Goal: Information Seeking & Learning: Learn about a topic

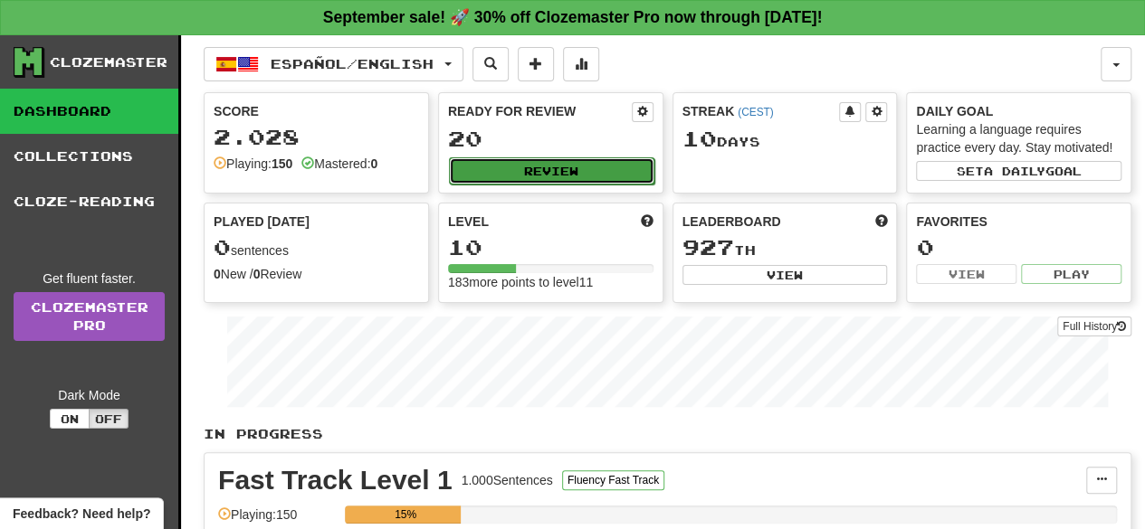
click at [565, 160] on button "Review" at bounding box center [551, 170] width 205 height 27
select select "**"
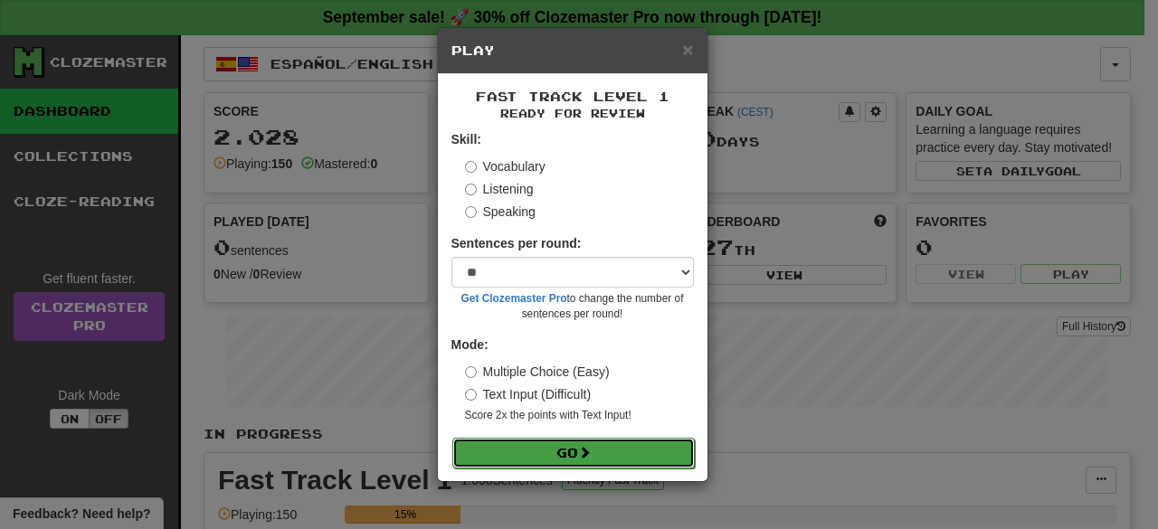
click at [624, 450] on button "Go" at bounding box center [574, 453] width 243 height 31
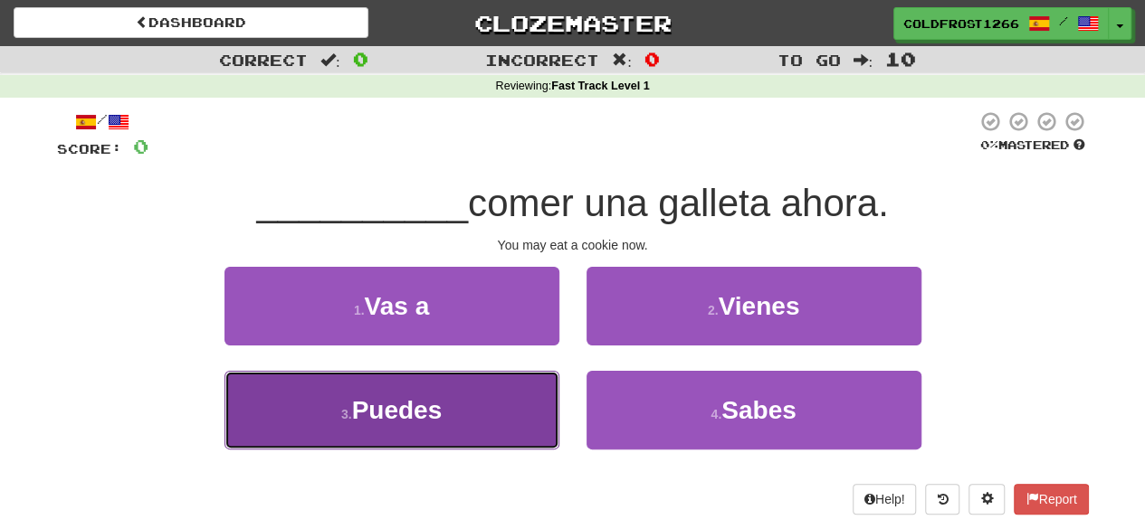
click at [507, 426] on button "3 . Puedes" at bounding box center [391, 410] width 335 height 79
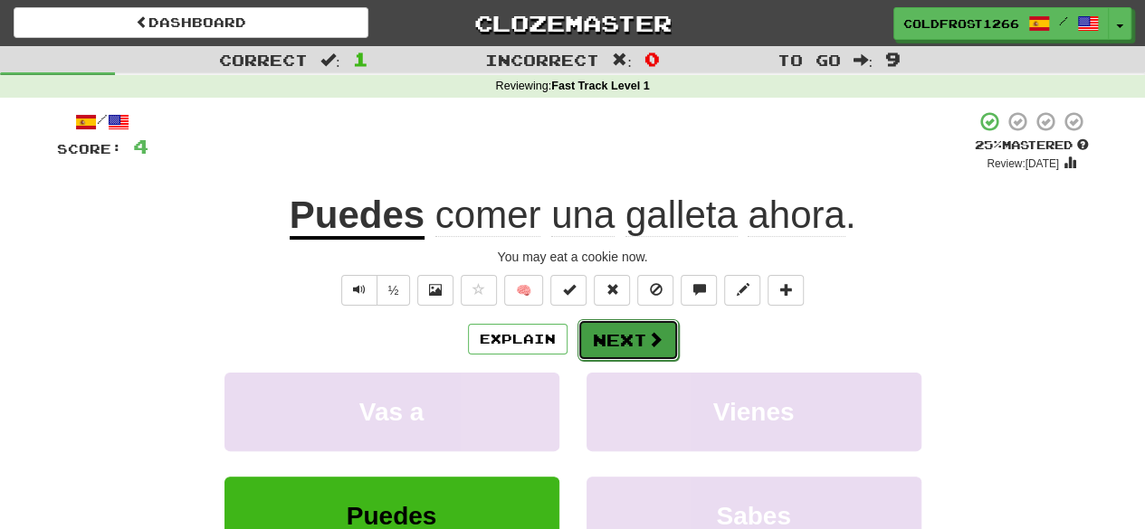
click at [636, 354] on button "Next" at bounding box center [627, 340] width 101 height 42
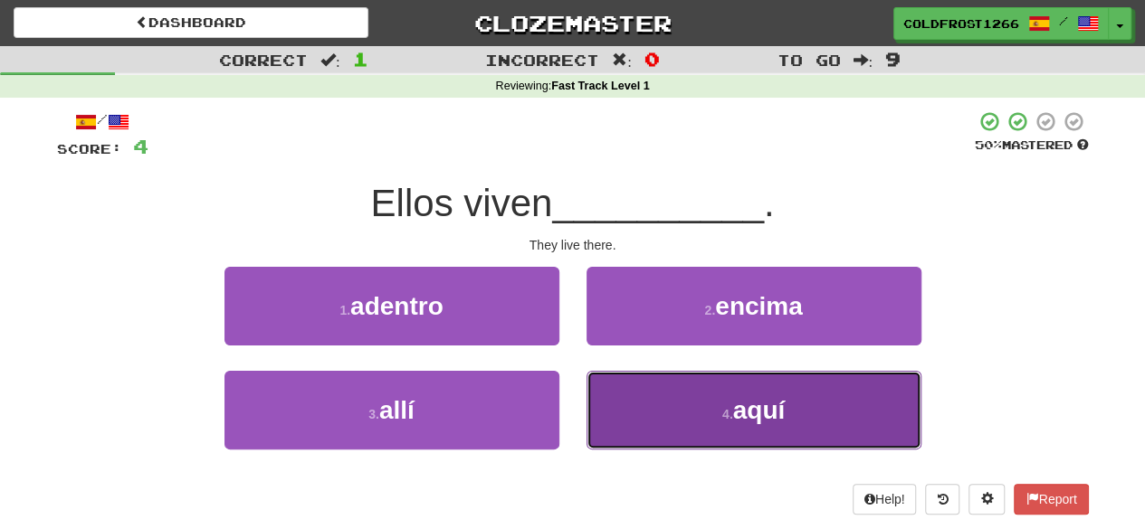
click at [697, 443] on button "4 . aquí" at bounding box center [753, 410] width 335 height 79
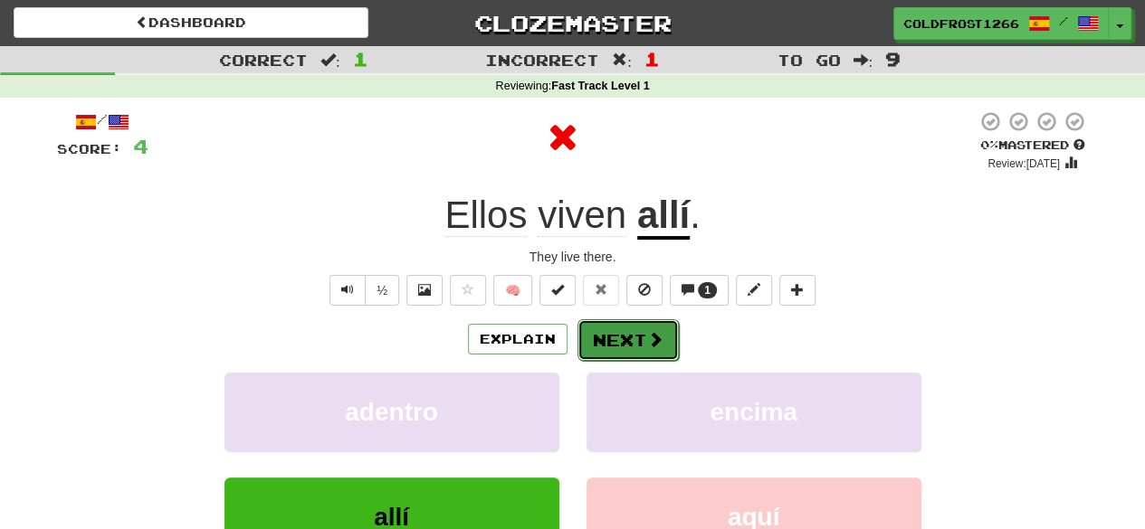
click at [651, 348] on span at bounding box center [655, 339] width 16 height 16
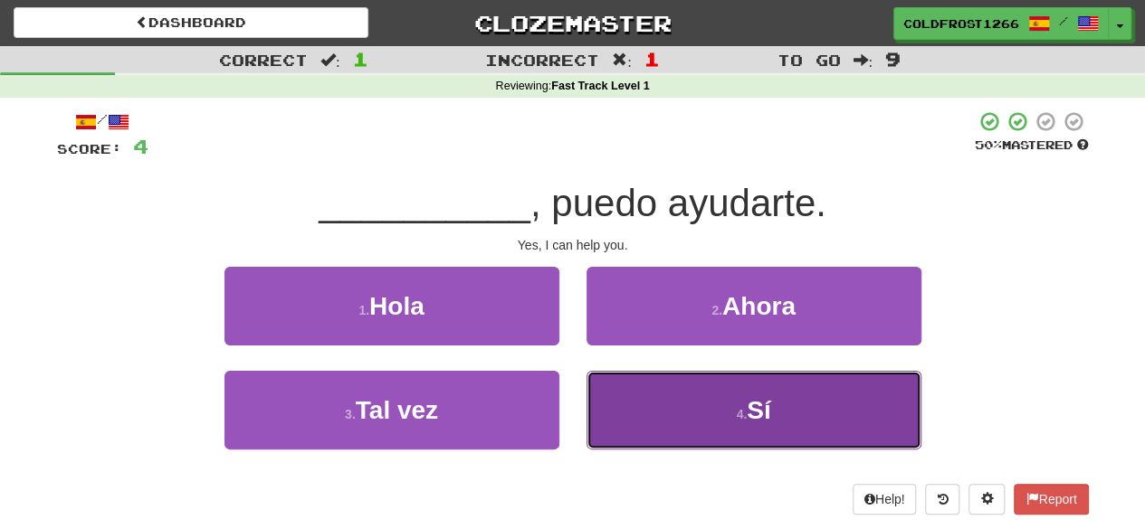
click at [641, 424] on button "4 . Sí" at bounding box center [753, 410] width 335 height 79
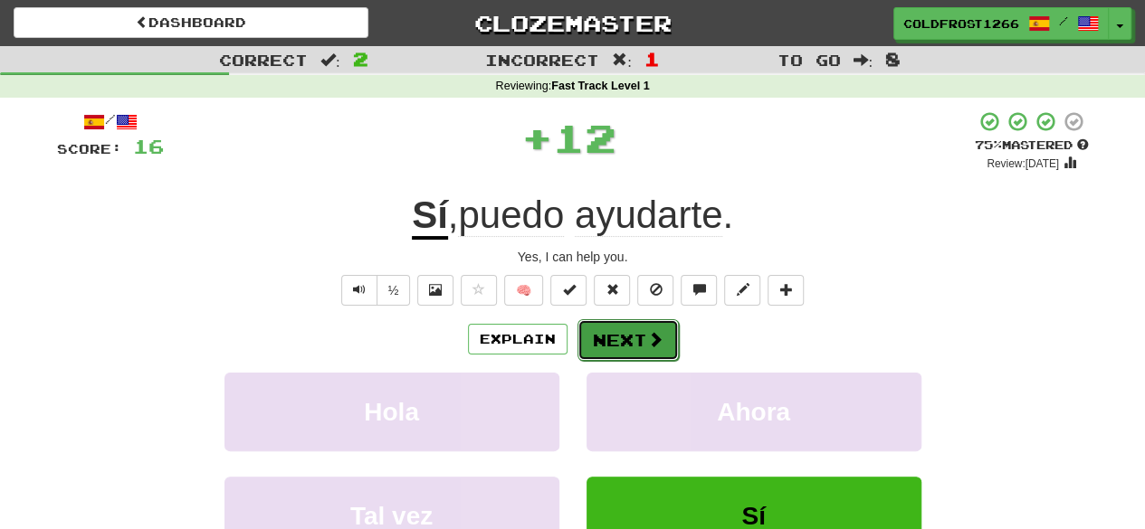
click at [632, 330] on button "Next" at bounding box center [627, 340] width 101 height 42
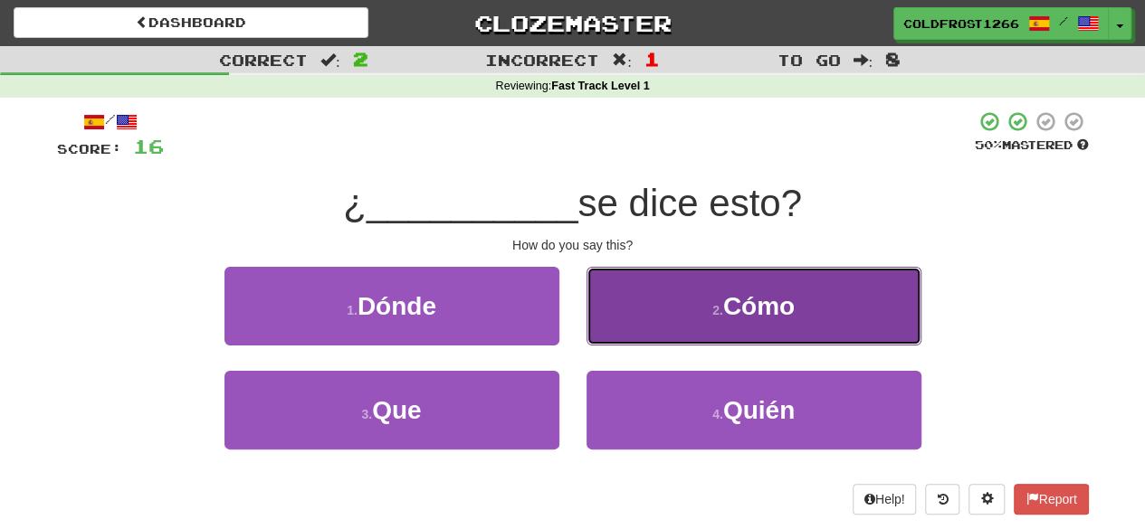
click at [704, 295] on button "2 . Cómo" at bounding box center [753, 306] width 335 height 79
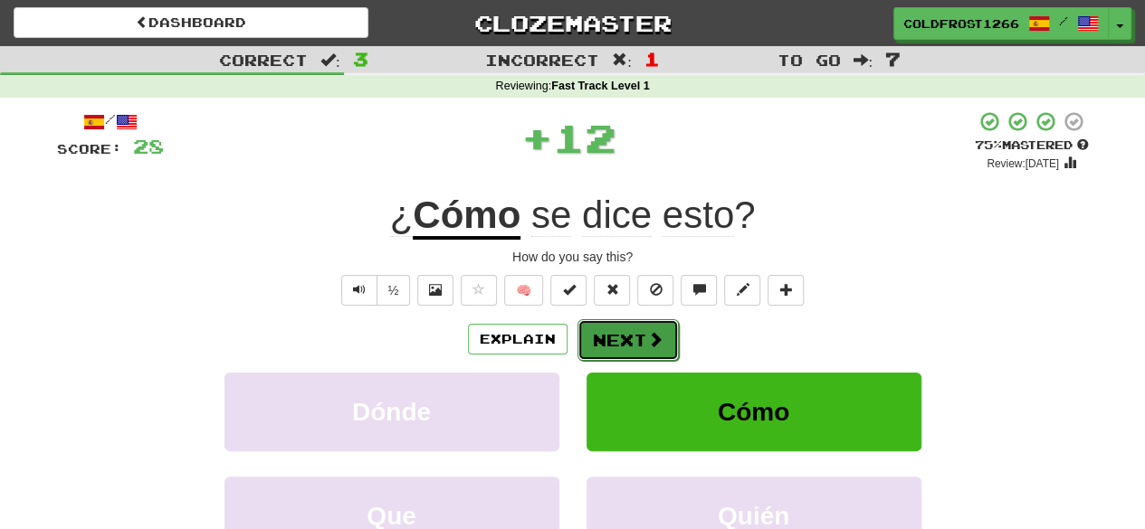
click at [664, 330] on button "Next" at bounding box center [627, 340] width 101 height 42
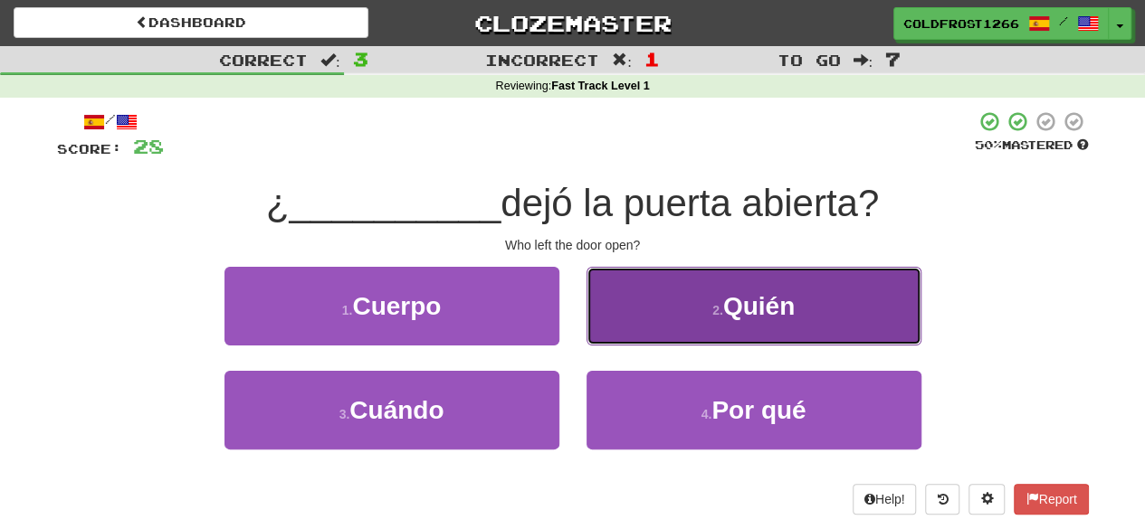
click at [693, 303] on button "2 . Quién" at bounding box center [753, 306] width 335 height 79
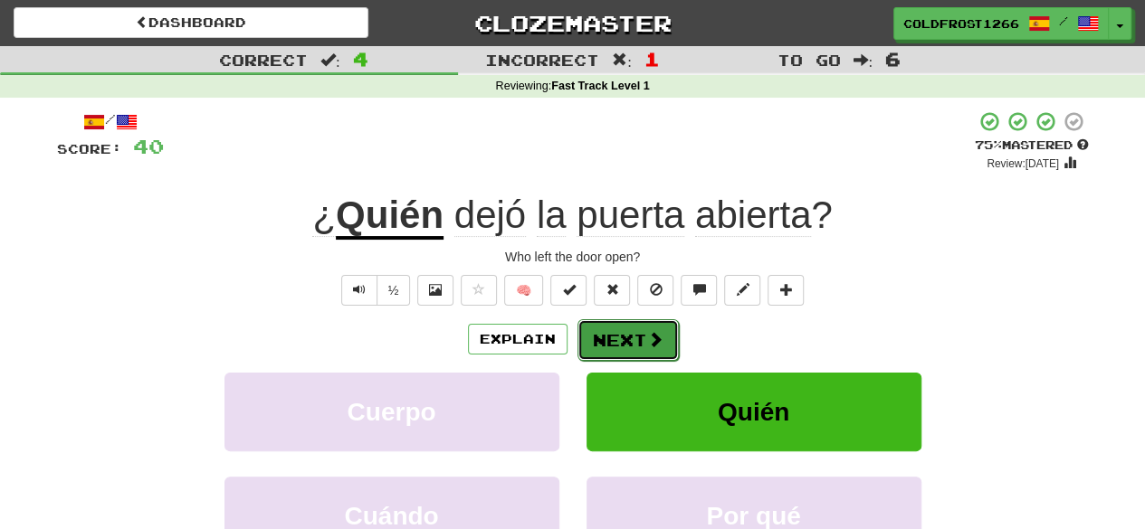
click at [662, 339] on button "Next" at bounding box center [627, 340] width 101 height 42
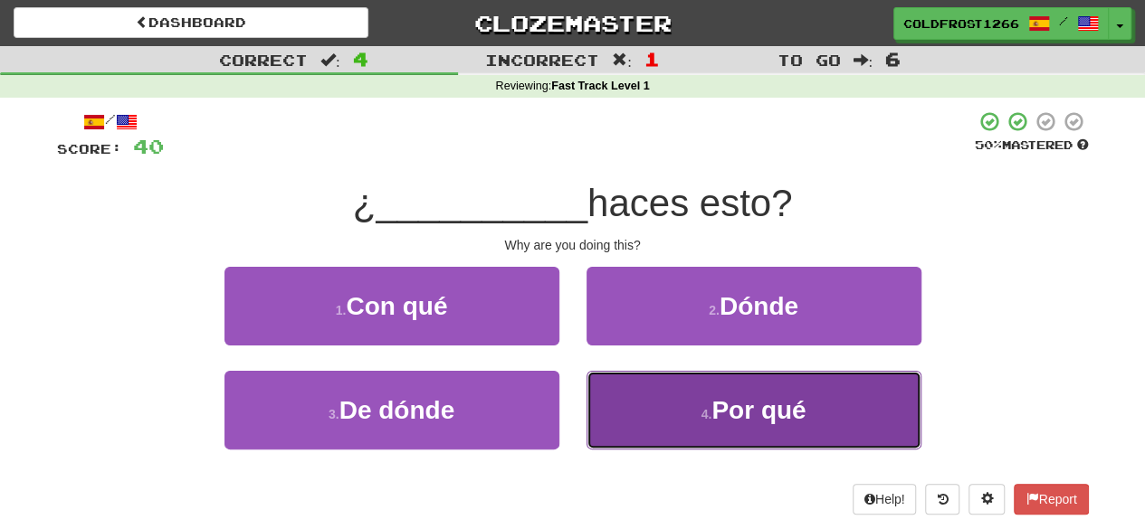
click at [643, 438] on button "4 . Por qué" at bounding box center [753, 410] width 335 height 79
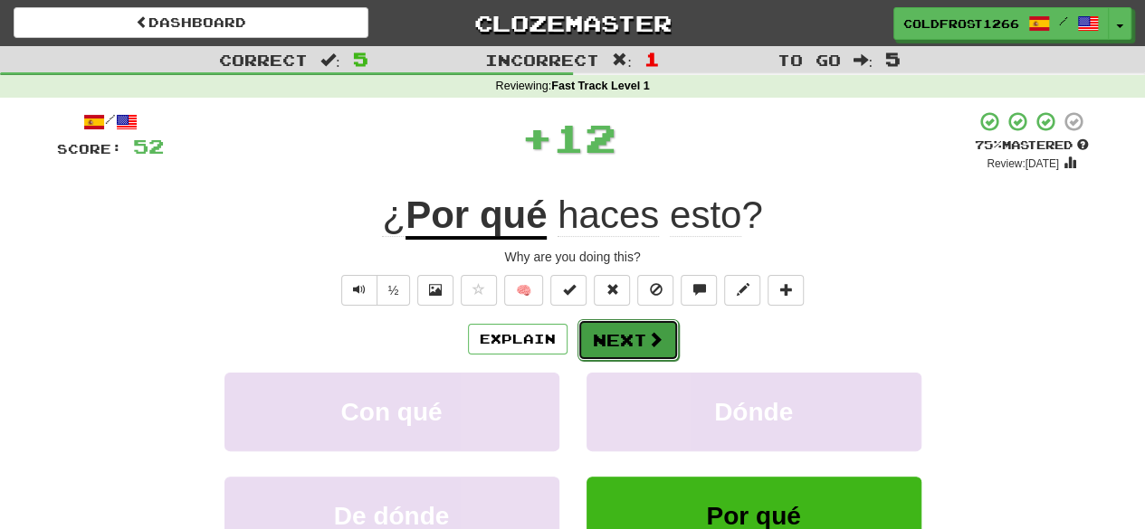
click at [643, 330] on button "Next" at bounding box center [627, 340] width 101 height 42
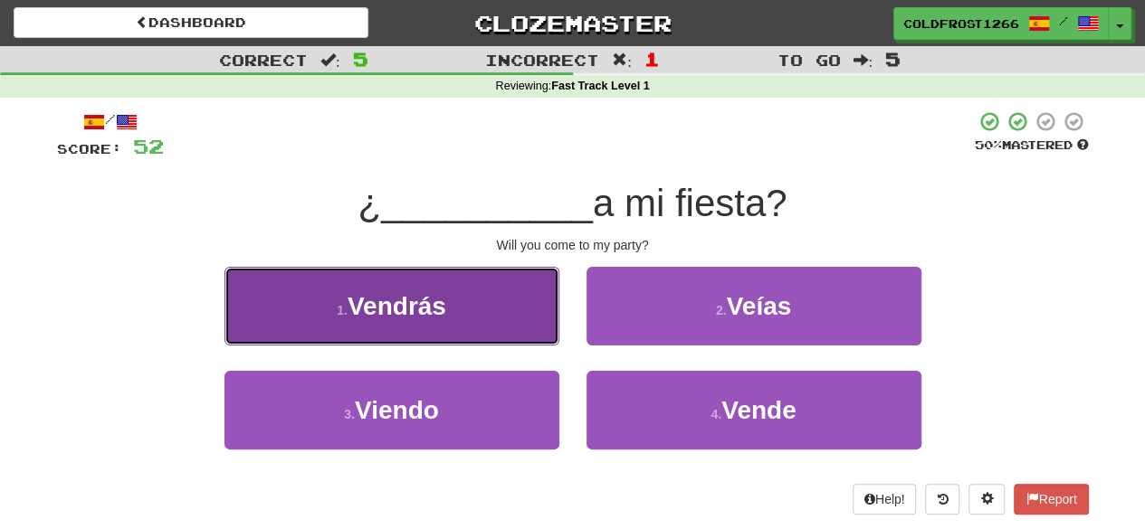
click at [539, 299] on button "1 . Vendrás" at bounding box center [391, 306] width 335 height 79
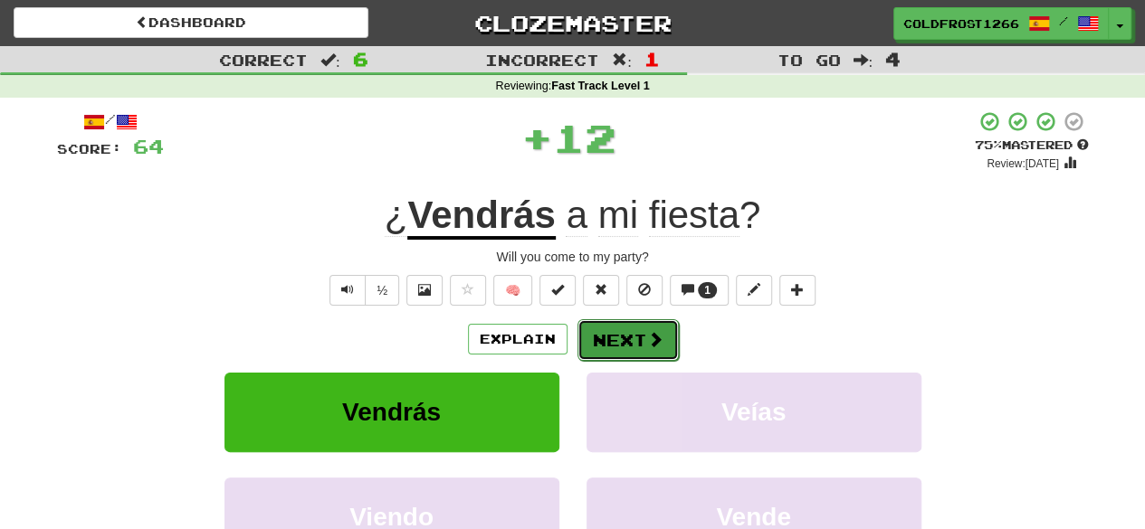
click at [610, 343] on button "Next" at bounding box center [627, 340] width 101 height 42
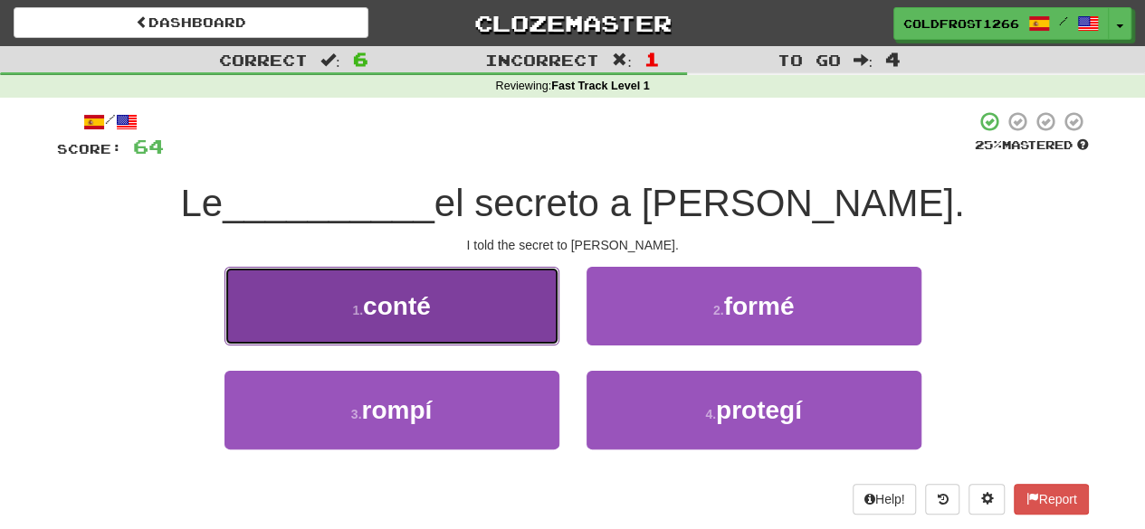
click at [496, 276] on button "1 . conté" at bounding box center [391, 306] width 335 height 79
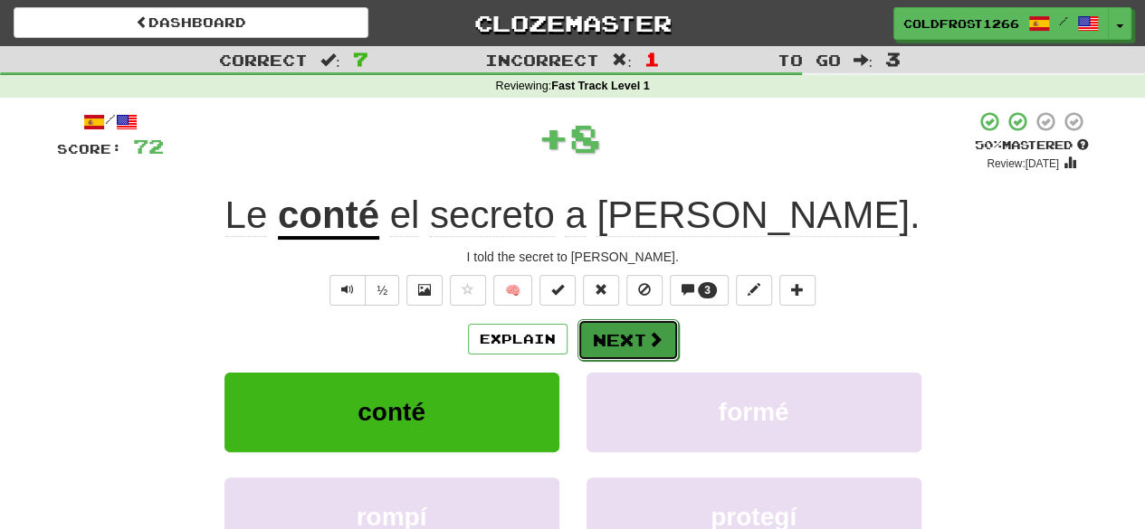
click at [626, 336] on button "Next" at bounding box center [627, 340] width 101 height 42
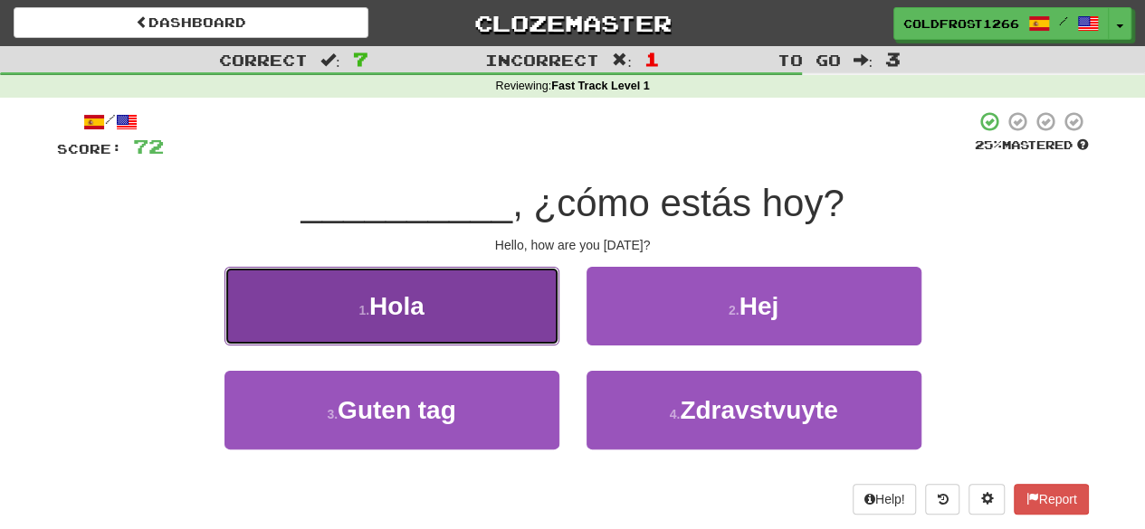
click at [507, 305] on button "1 . Hola" at bounding box center [391, 306] width 335 height 79
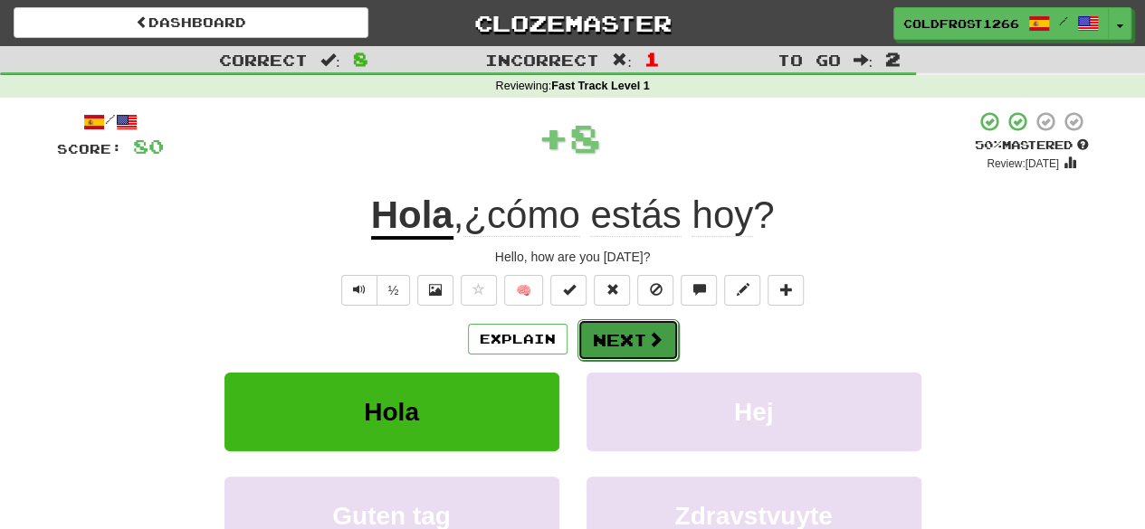
click at [611, 348] on button "Next" at bounding box center [627, 340] width 101 height 42
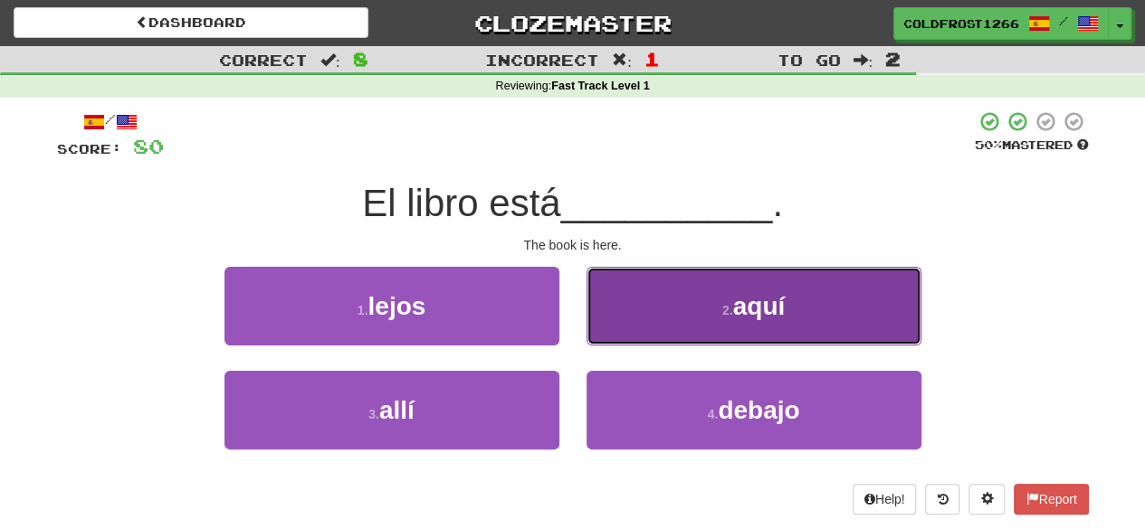
click at [784, 278] on button "2 . aquí" at bounding box center [753, 306] width 335 height 79
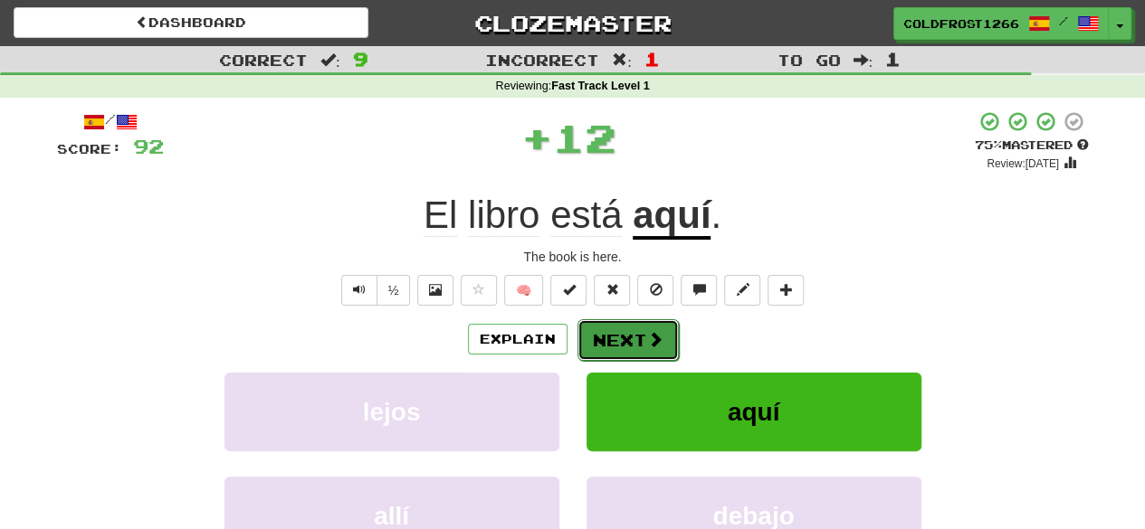
click at [641, 334] on button "Next" at bounding box center [627, 340] width 101 height 42
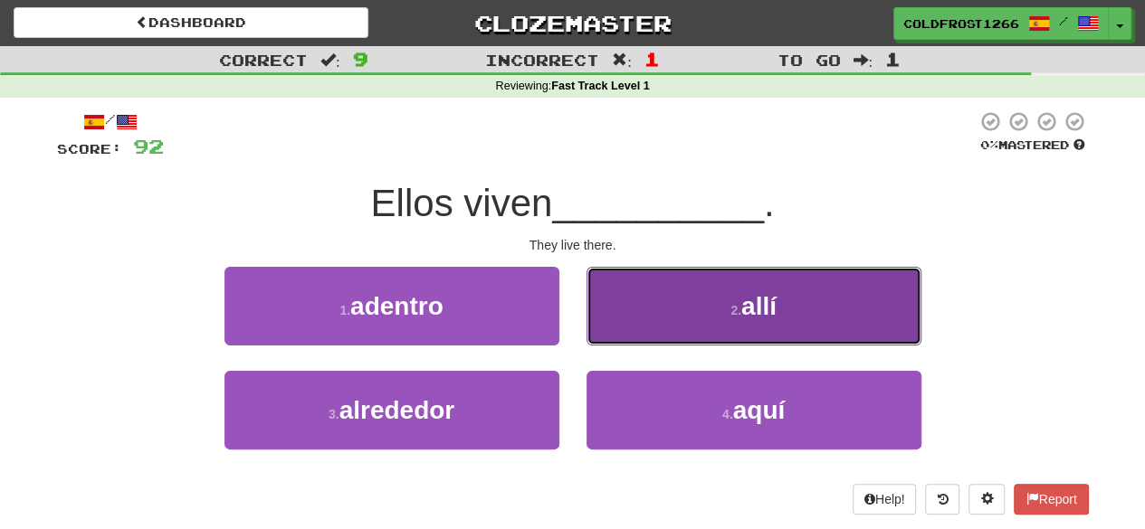
click at [646, 301] on button "2 . allí" at bounding box center [753, 306] width 335 height 79
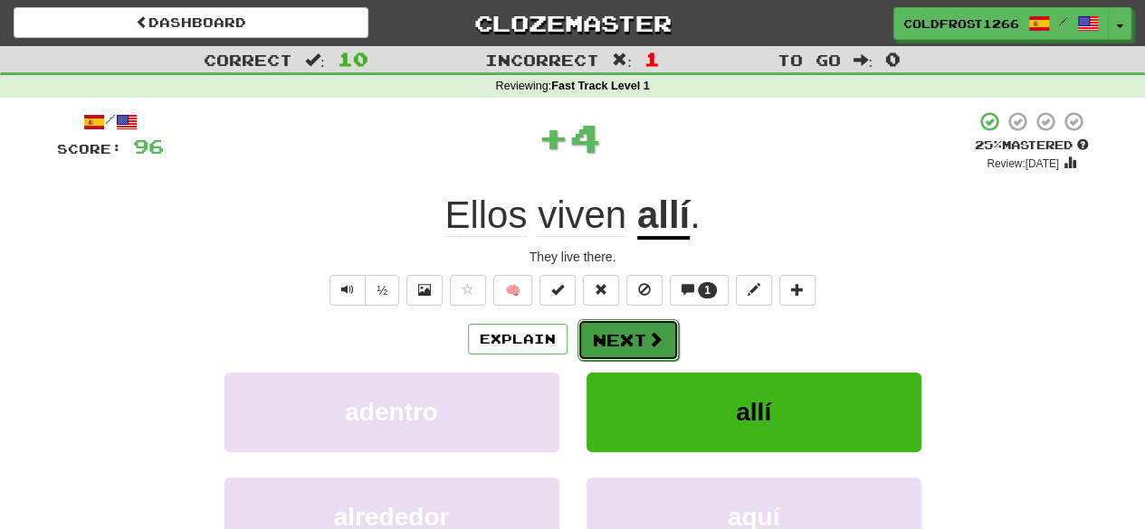
click at [619, 341] on button "Next" at bounding box center [627, 340] width 101 height 42
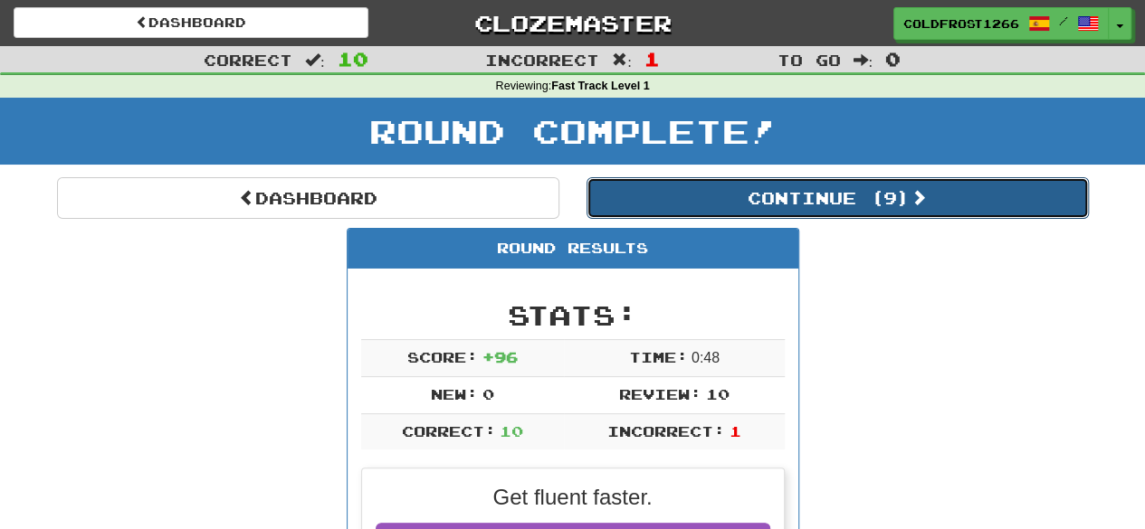
click at [836, 189] on button "Continue ( 9 )" at bounding box center [837, 198] width 502 height 42
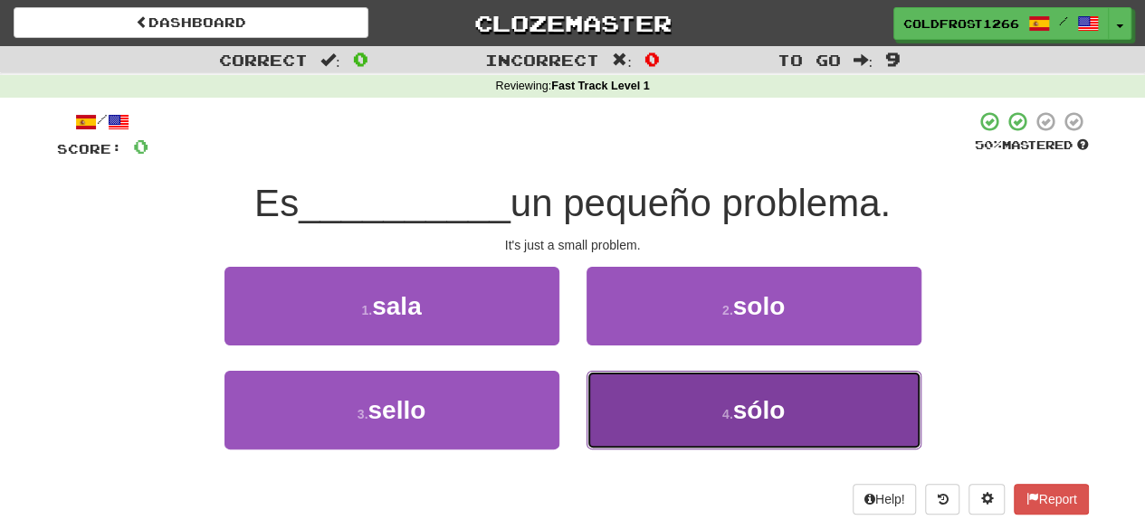
click at [786, 394] on button "4 . sólo" at bounding box center [753, 410] width 335 height 79
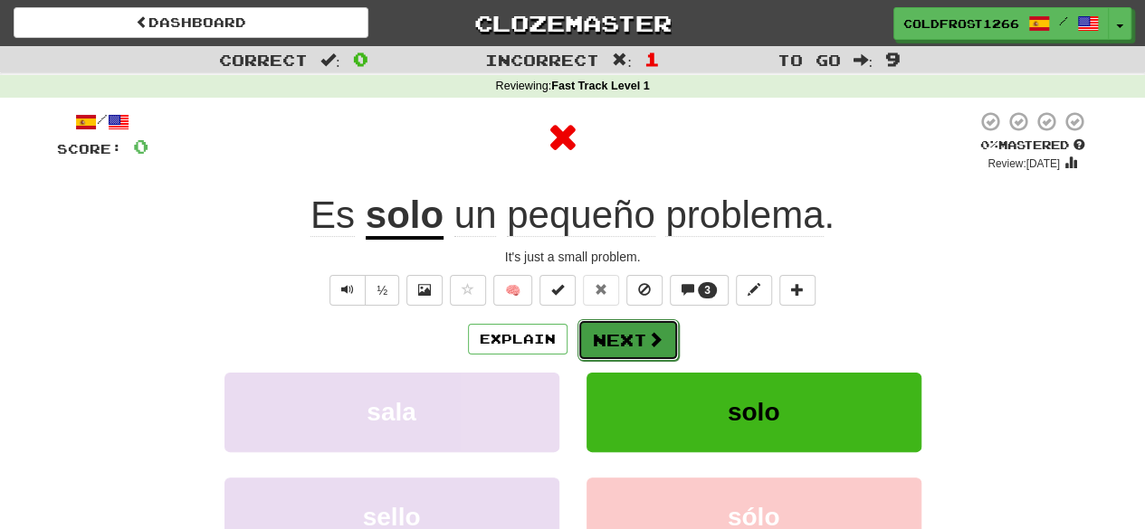
click at [653, 337] on span at bounding box center [655, 339] width 16 height 16
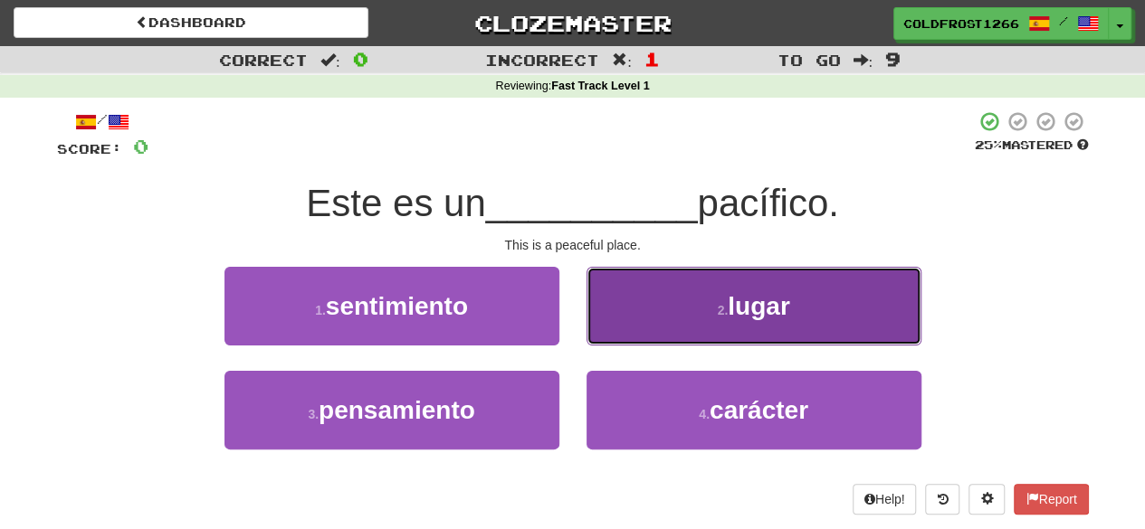
click at [687, 318] on button "2 . lugar" at bounding box center [753, 306] width 335 height 79
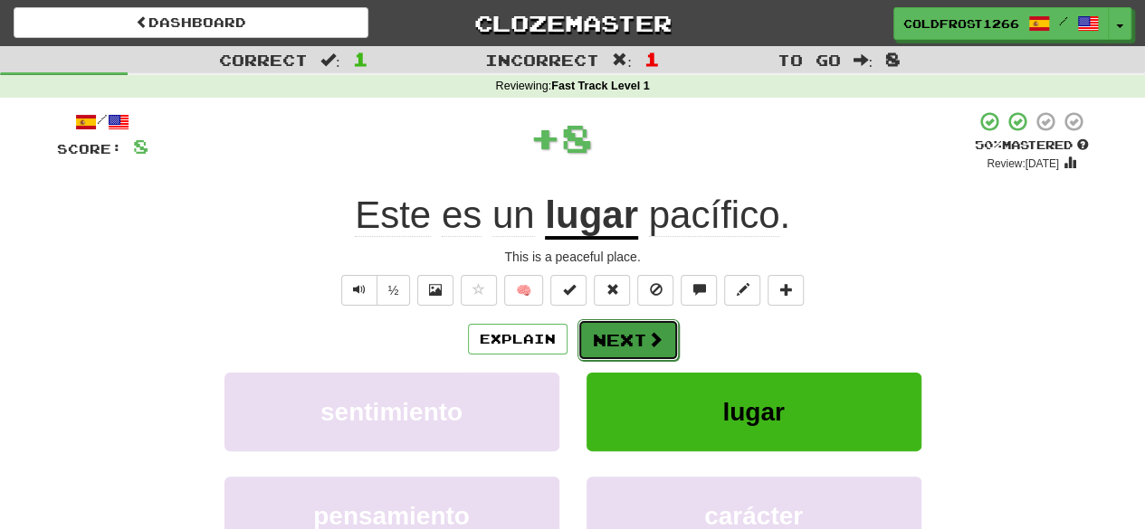
click at [637, 341] on button "Next" at bounding box center [627, 340] width 101 height 42
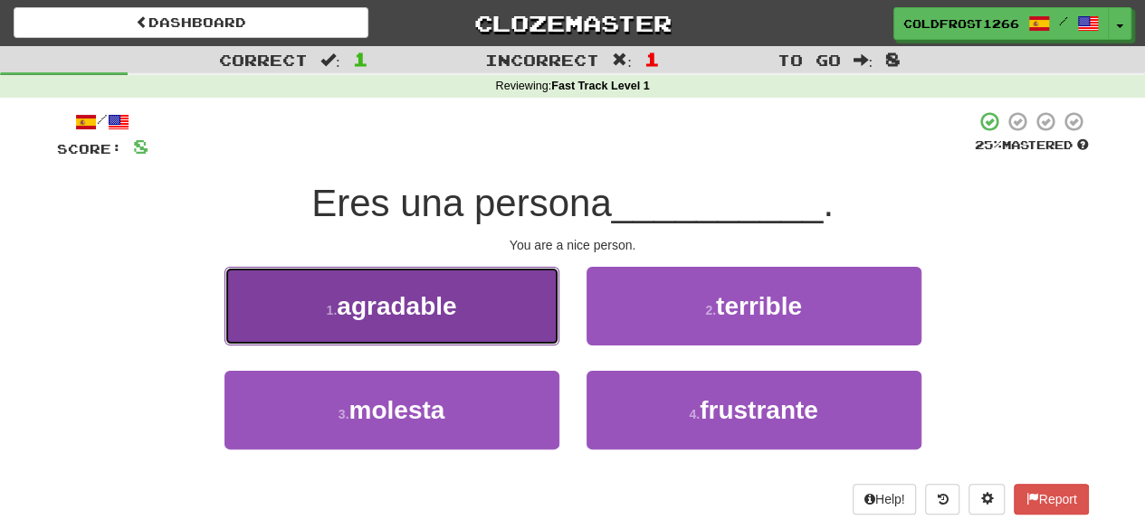
click at [463, 300] on button "1 . agradable" at bounding box center [391, 306] width 335 height 79
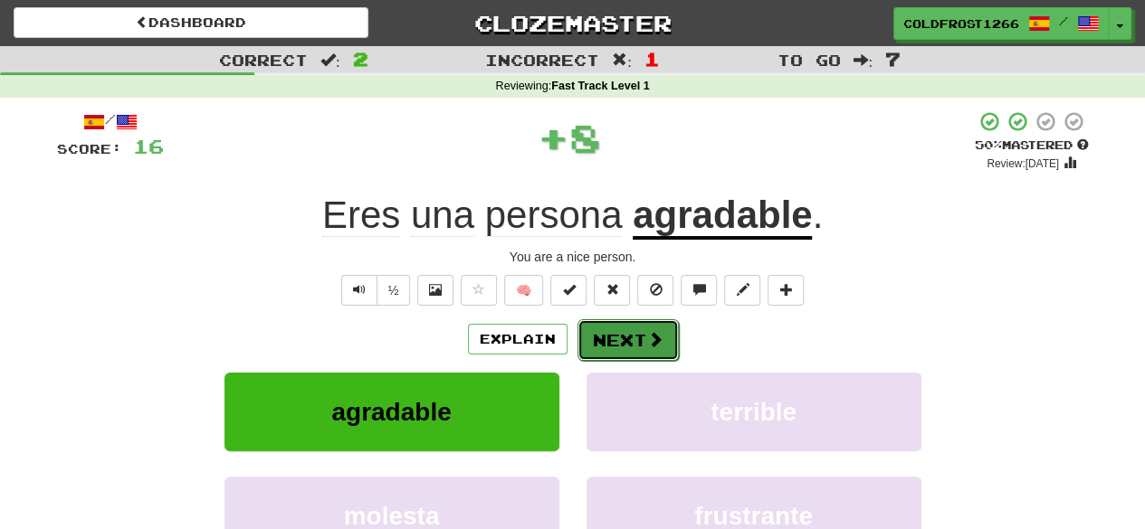
click at [650, 349] on button "Next" at bounding box center [627, 340] width 101 height 42
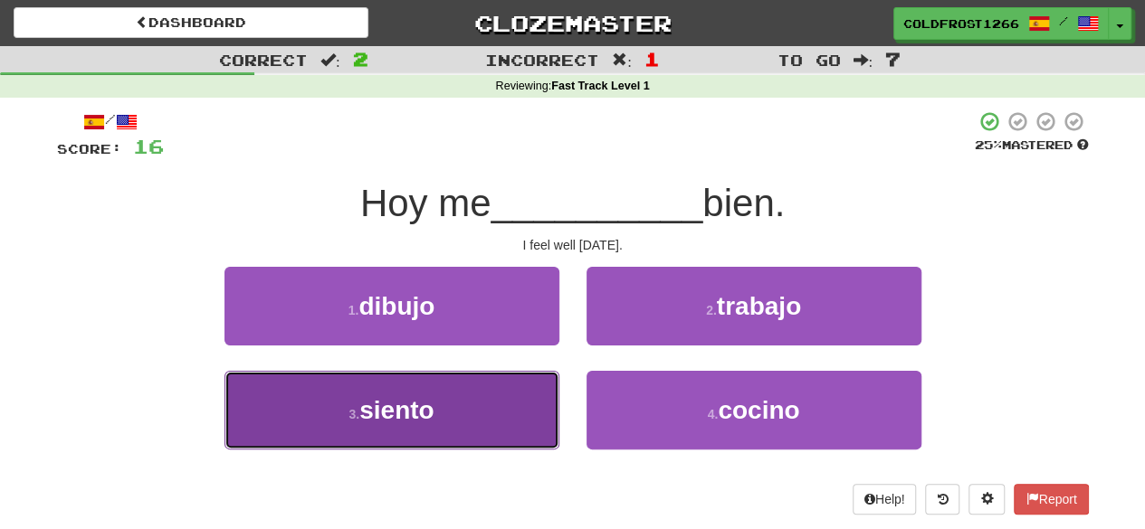
click at [411, 412] on span "siento" at bounding box center [396, 410] width 74 height 28
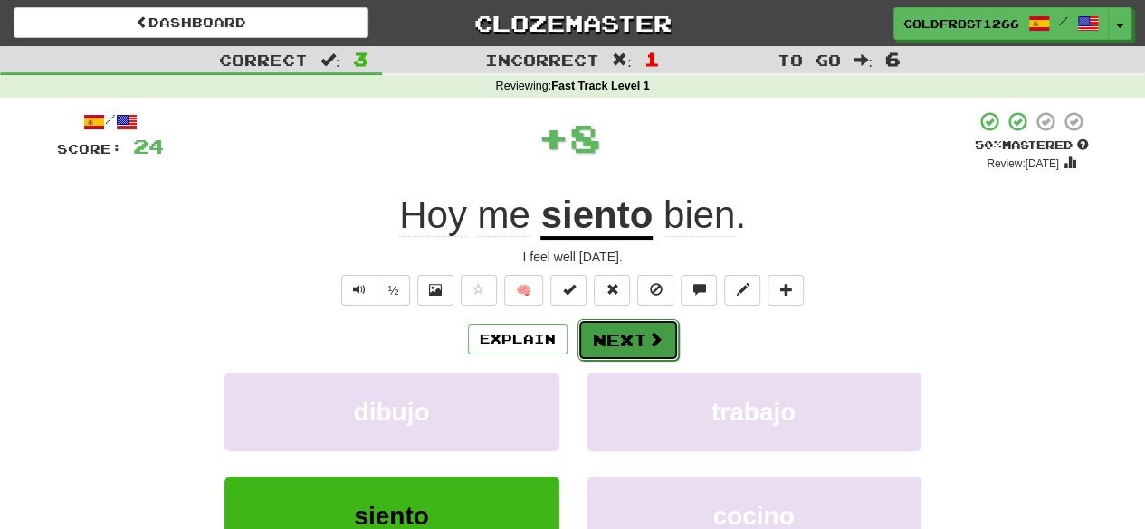
click at [608, 351] on button "Next" at bounding box center [627, 340] width 101 height 42
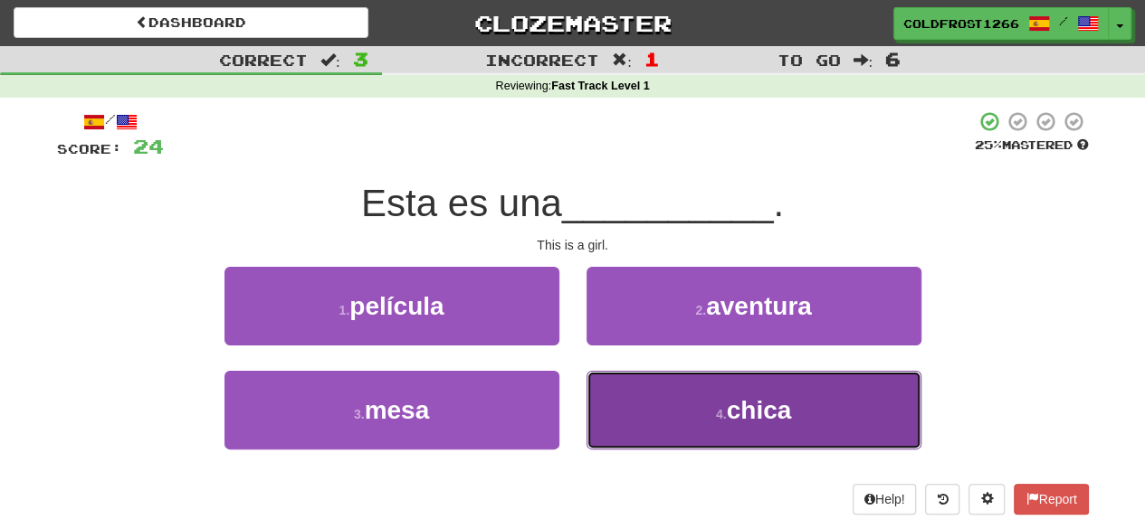
click at [723, 417] on small "4 ." at bounding box center [721, 414] width 11 height 14
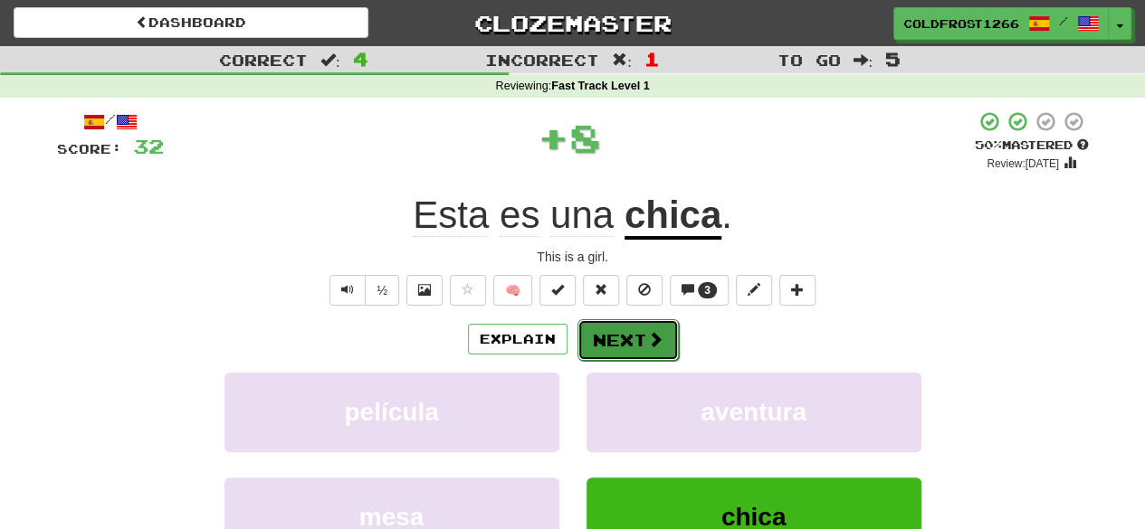
click at [653, 338] on span at bounding box center [655, 339] width 16 height 16
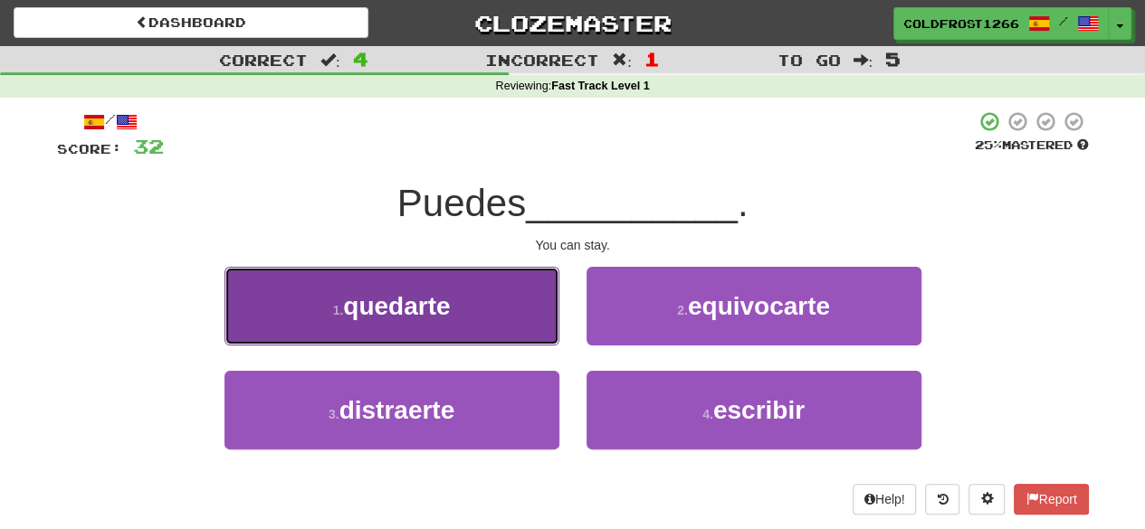
click at [509, 312] on button "1 . quedarte" at bounding box center [391, 306] width 335 height 79
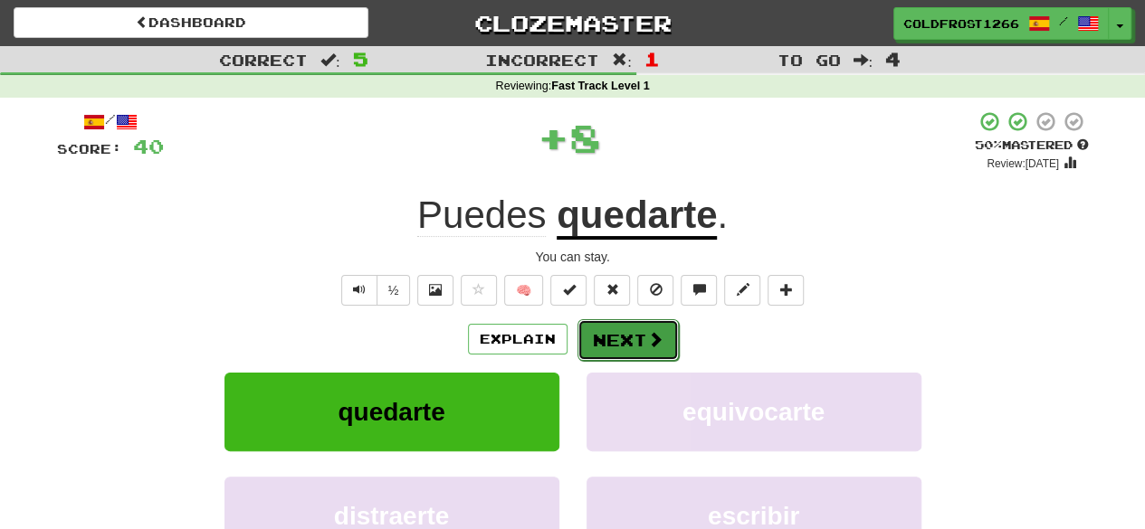
click at [663, 335] on button "Next" at bounding box center [627, 340] width 101 height 42
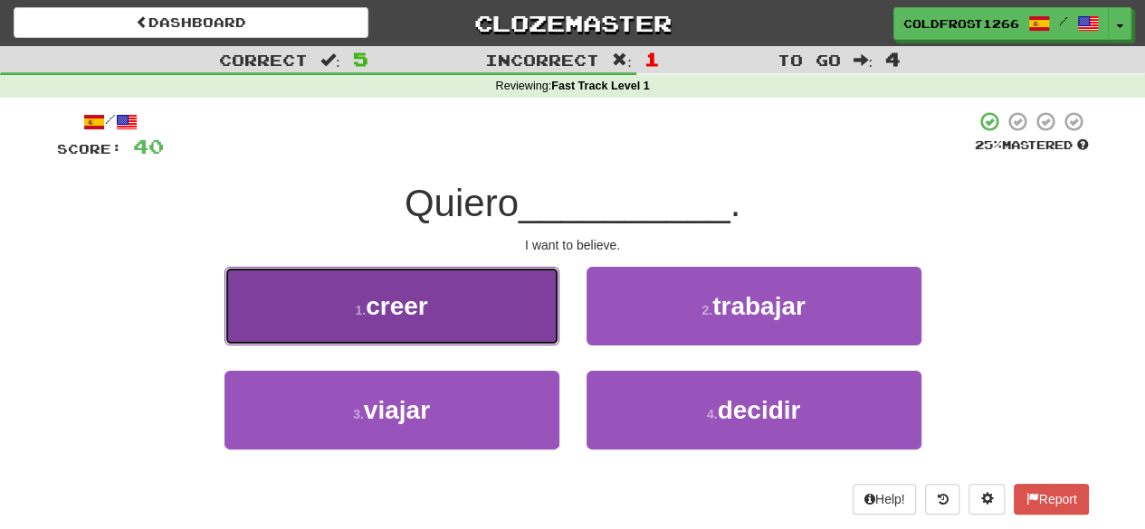
click at [462, 296] on button "1 . creer" at bounding box center [391, 306] width 335 height 79
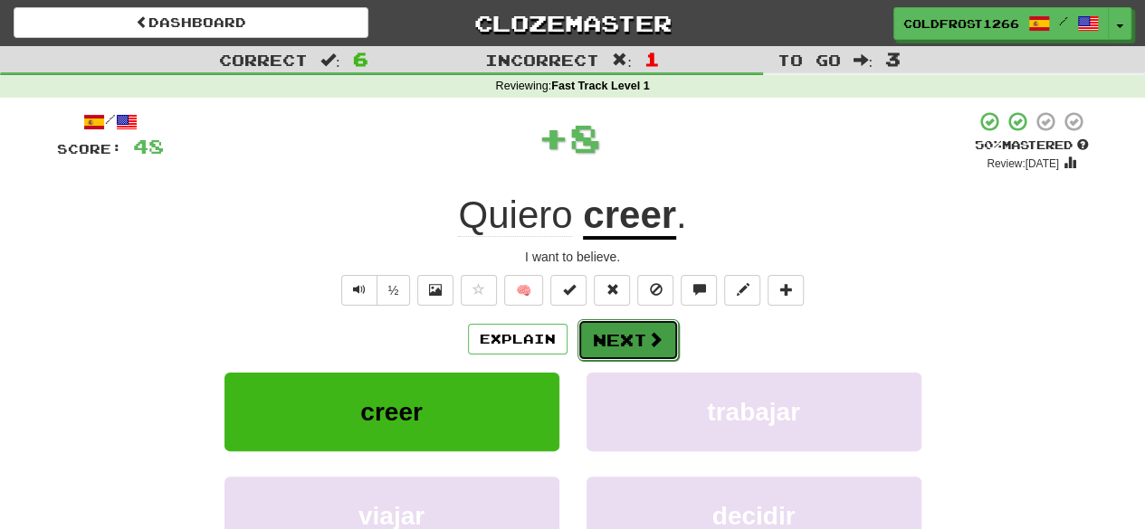
click at [634, 333] on button "Next" at bounding box center [627, 340] width 101 height 42
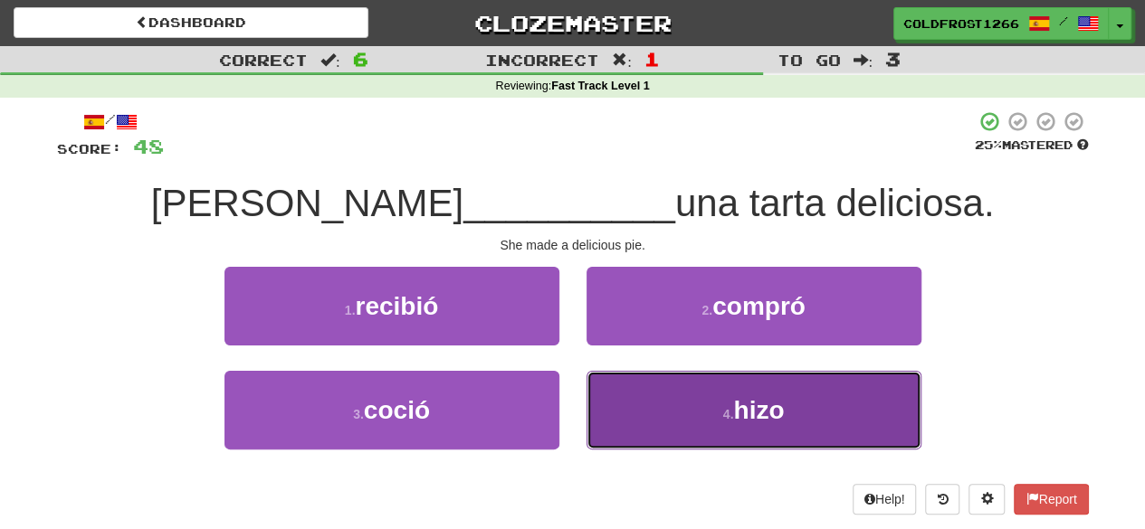
click at [662, 423] on button "4 . hizo" at bounding box center [753, 410] width 335 height 79
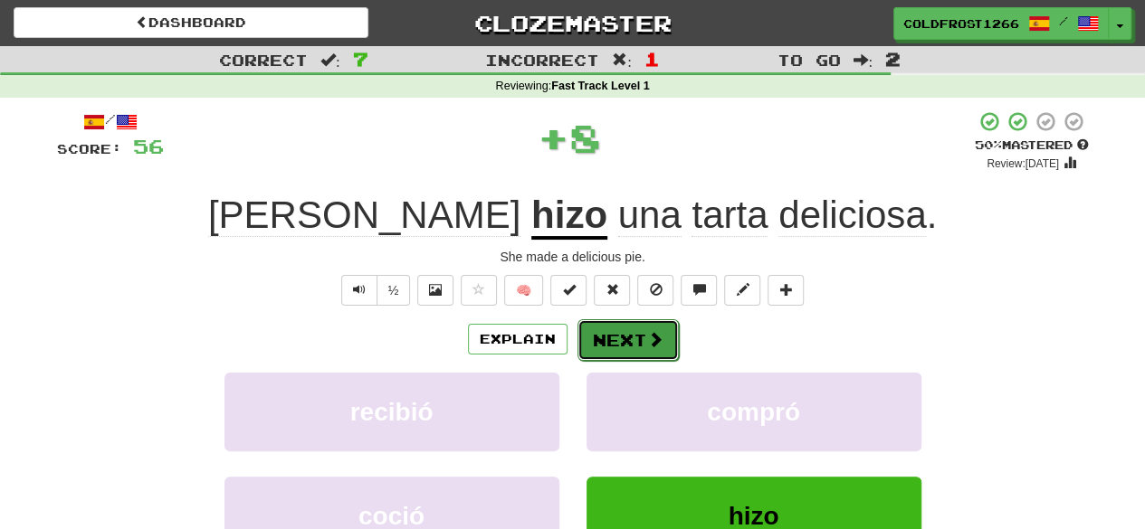
click at [644, 348] on button "Next" at bounding box center [627, 340] width 101 height 42
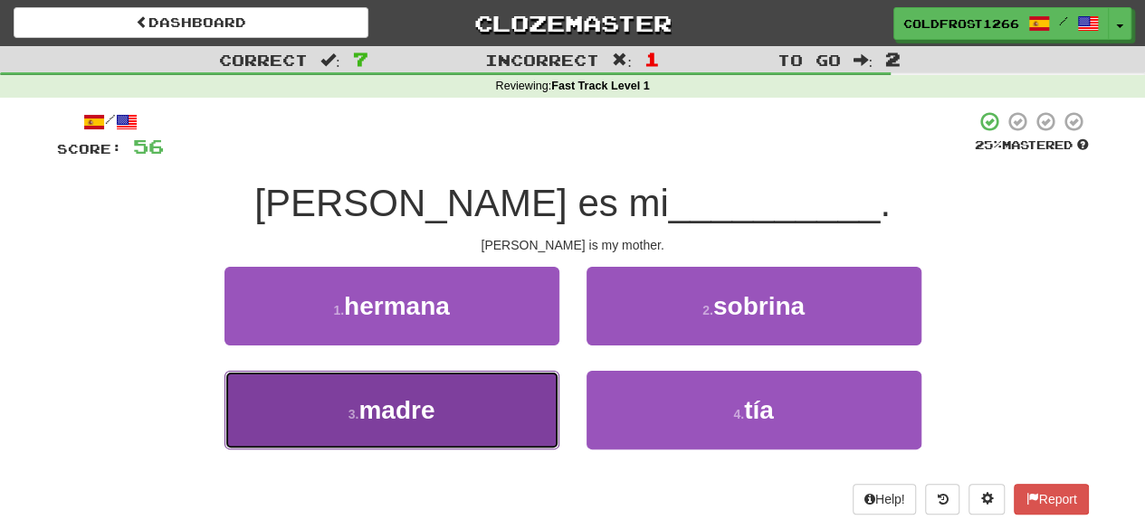
click at [485, 412] on button "3 . madre" at bounding box center [391, 410] width 335 height 79
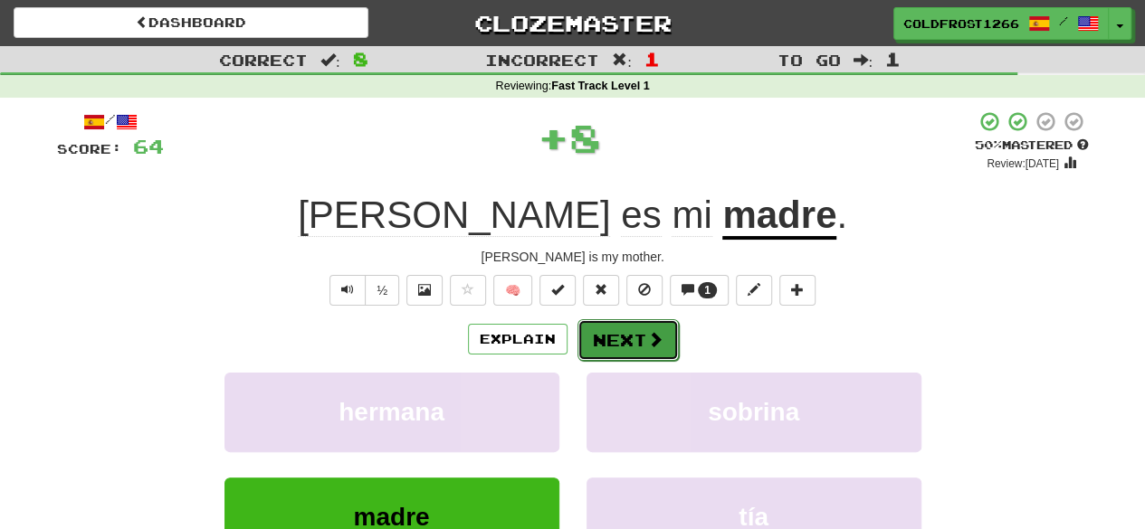
click at [641, 335] on button "Next" at bounding box center [627, 340] width 101 height 42
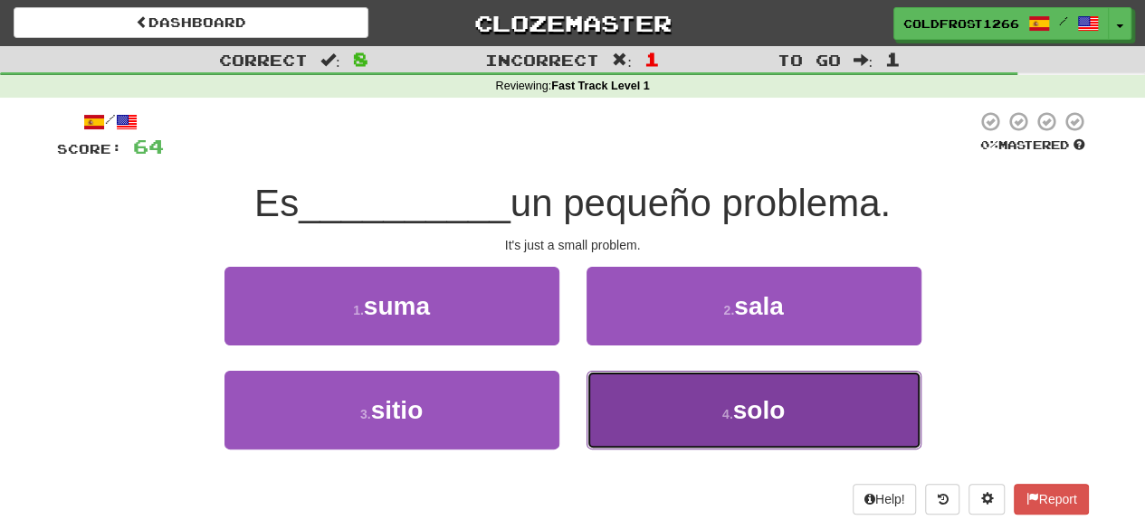
click at [652, 399] on button "4 . solo" at bounding box center [753, 410] width 335 height 79
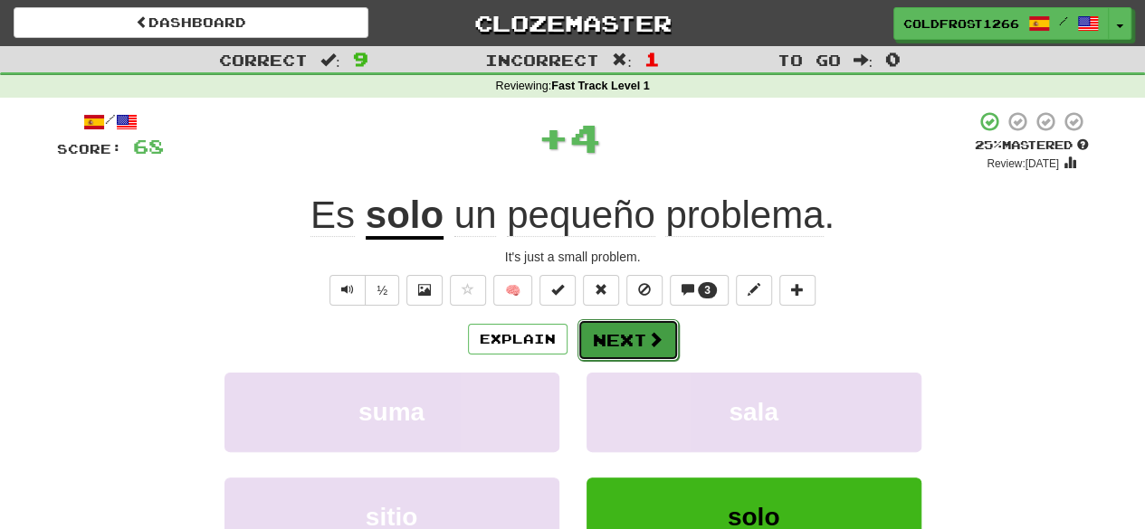
click at [641, 323] on button "Next" at bounding box center [627, 340] width 101 height 42
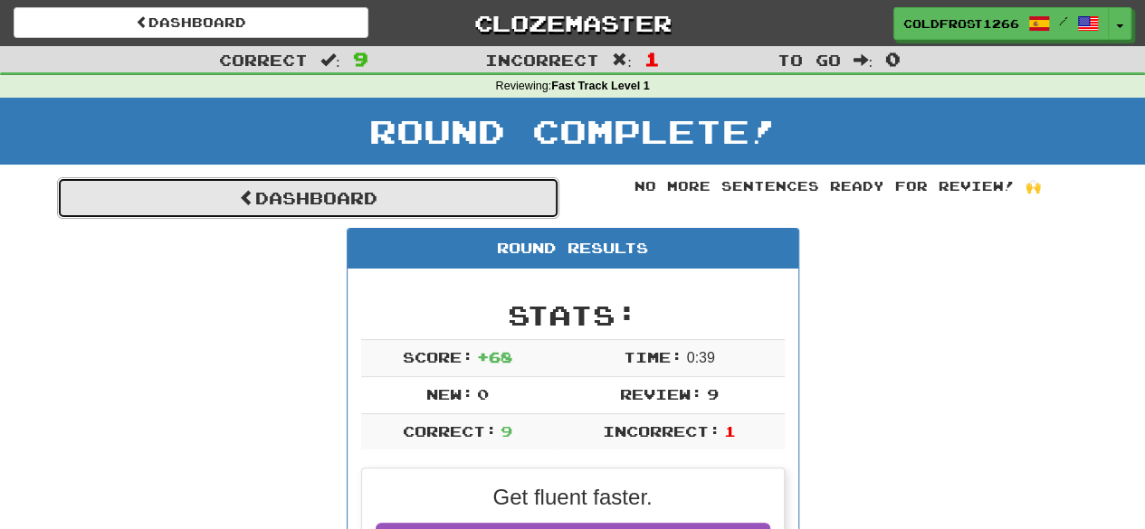
click at [440, 195] on link "Dashboard" at bounding box center [308, 198] width 502 height 42
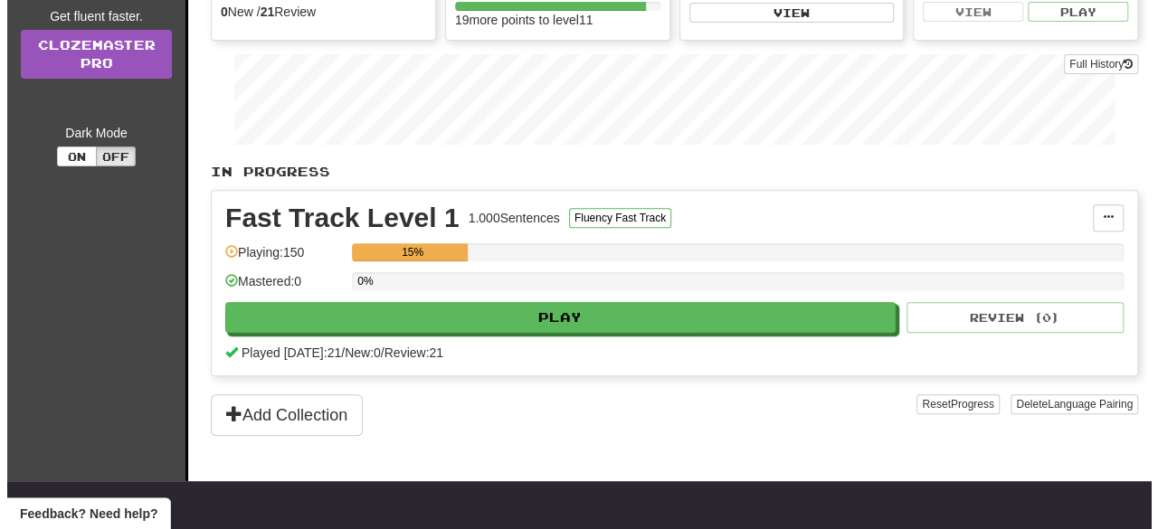
scroll to position [266, 0]
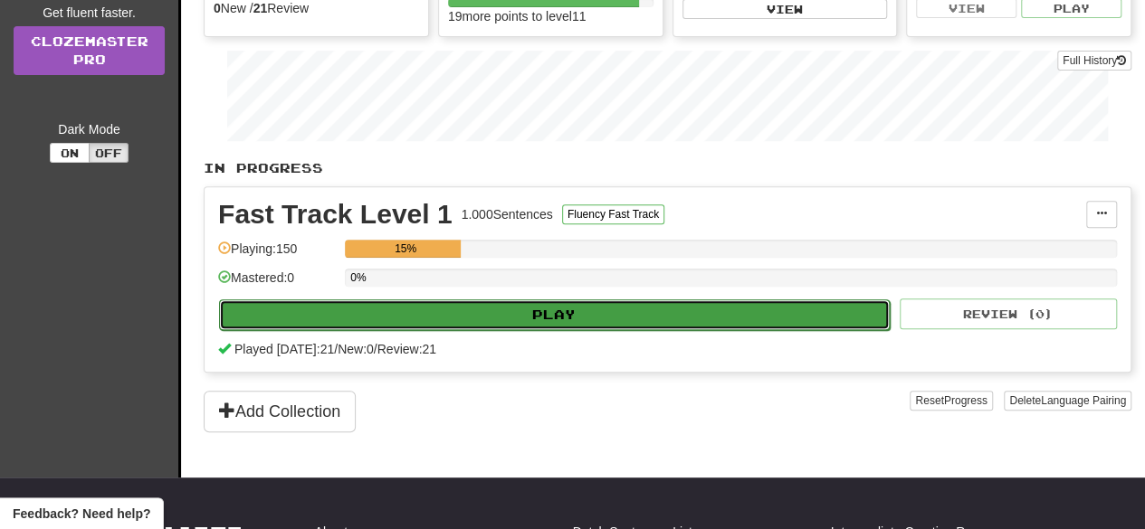
click at [738, 310] on button "Play" at bounding box center [554, 315] width 671 height 31
select select "**"
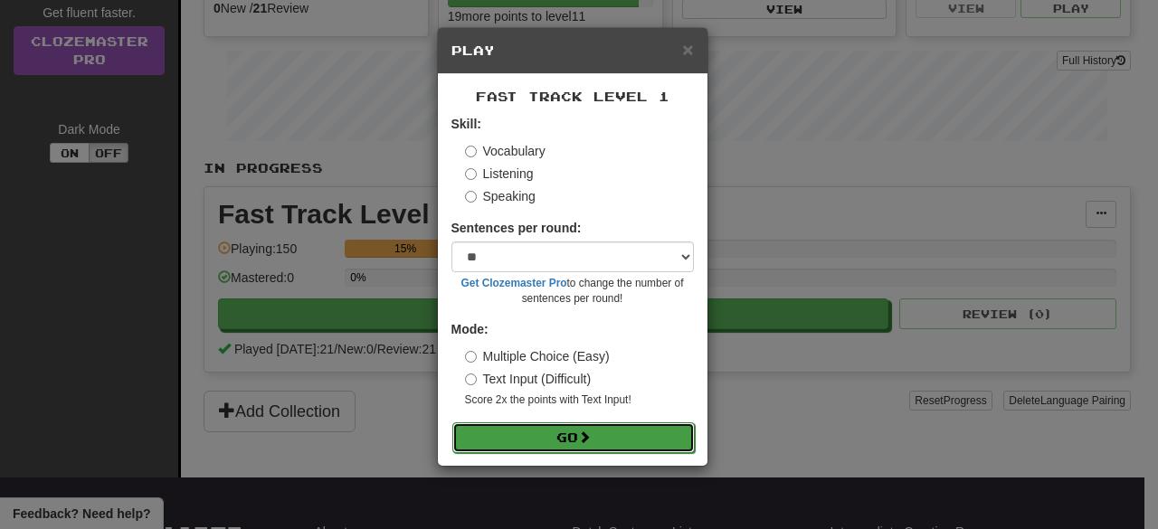
click at [624, 443] on button "Go" at bounding box center [574, 438] width 243 height 31
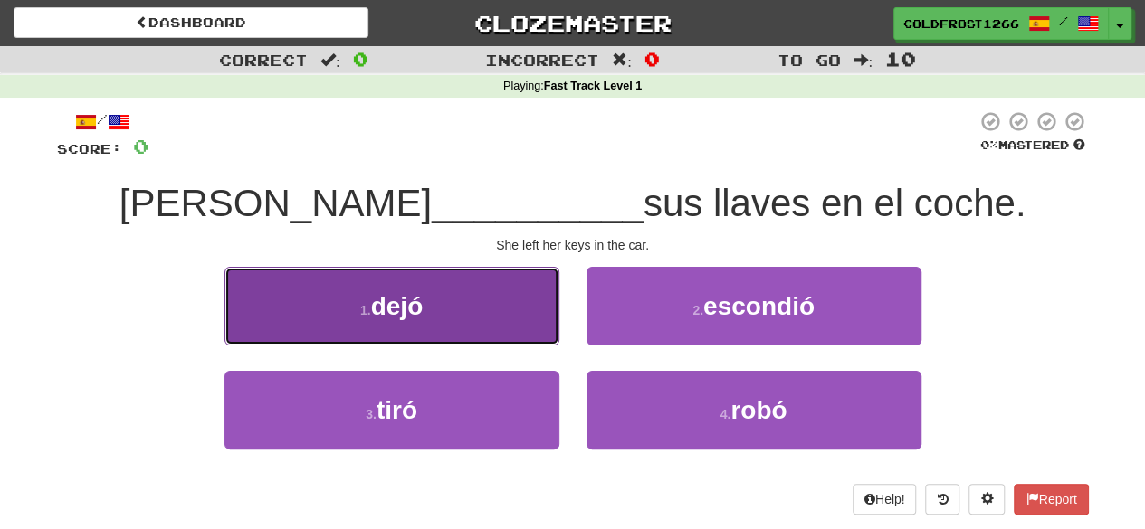
click at [507, 296] on button "1 . dejó" at bounding box center [391, 306] width 335 height 79
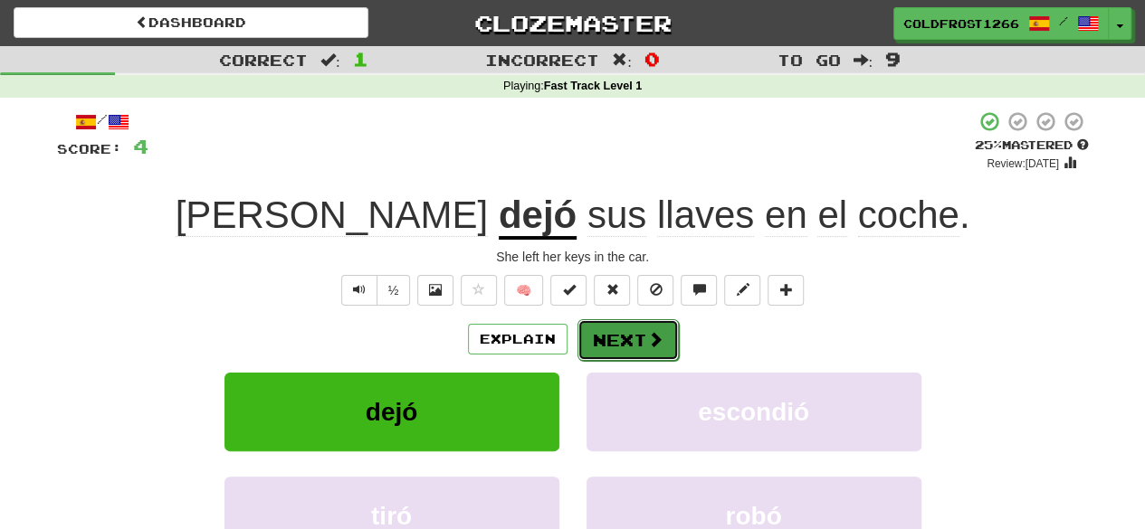
click at [653, 338] on span at bounding box center [655, 339] width 16 height 16
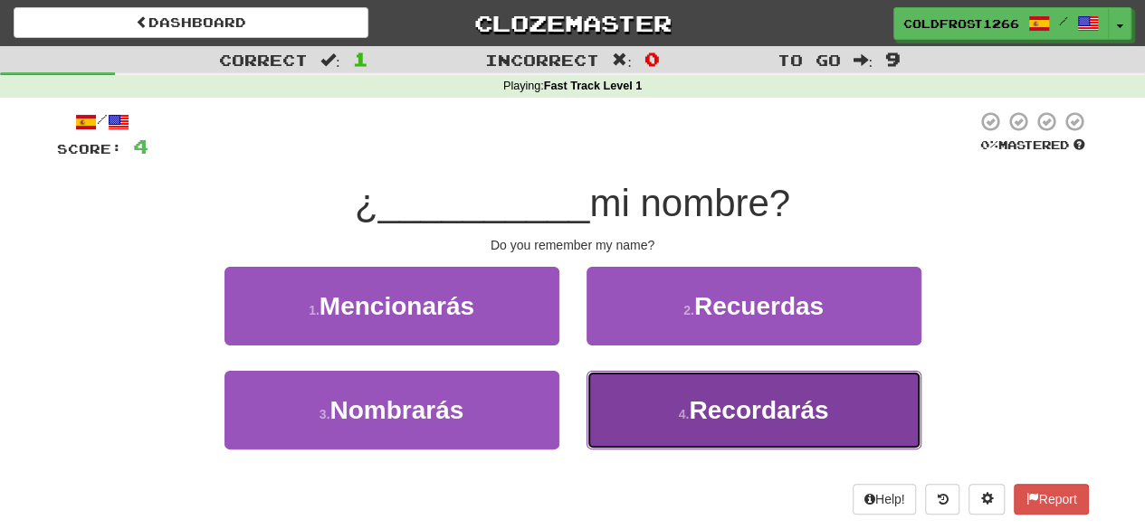
click at [706, 430] on button "4 . Recordarás" at bounding box center [753, 410] width 335 height 79
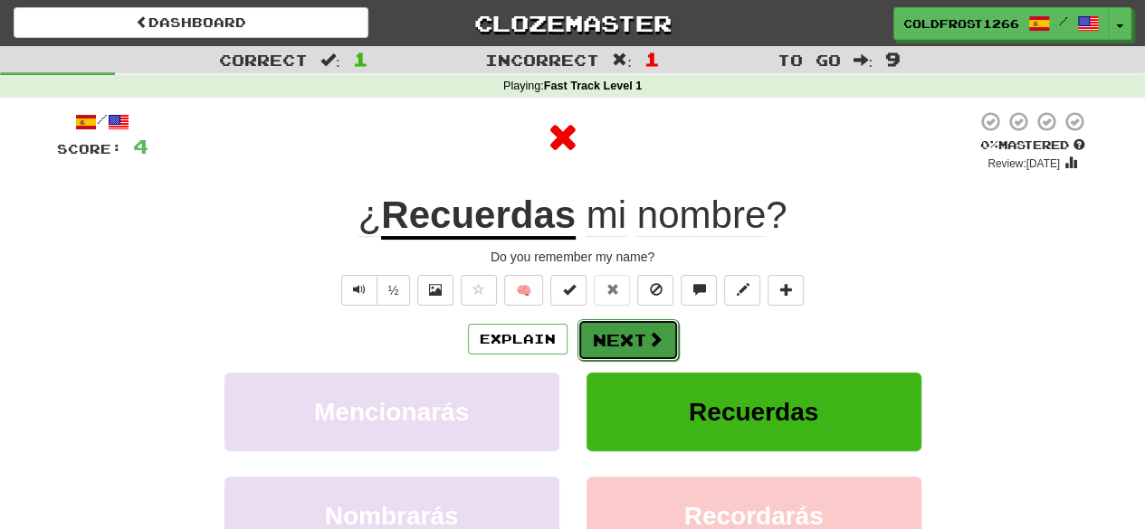
click at [650, 350] on button "Next" at bounding box center [627, 340] width 101 height 42
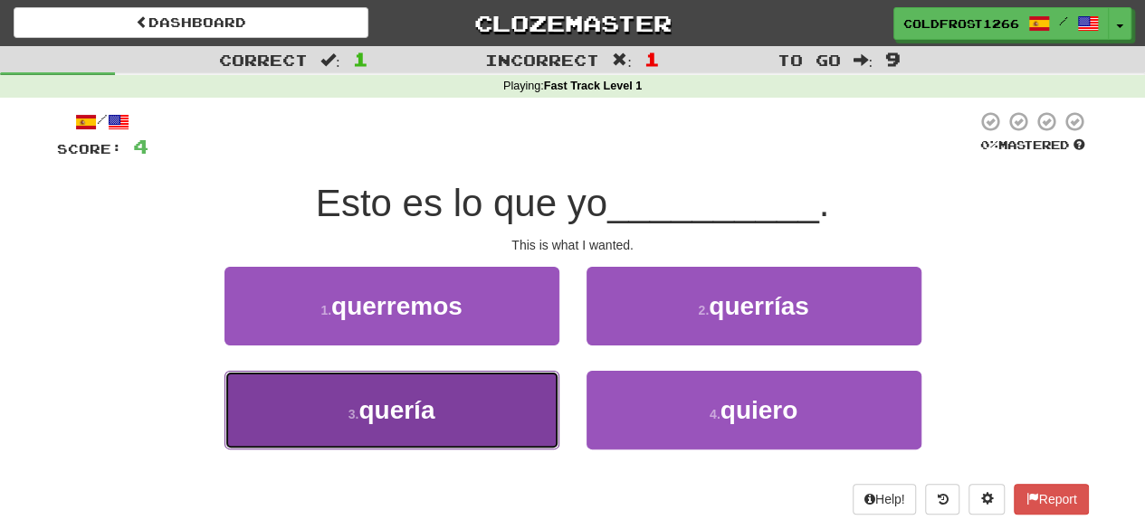
click at [494, 430] on button "3 . quería" at bounding box center [391, 410] width 335 height 79
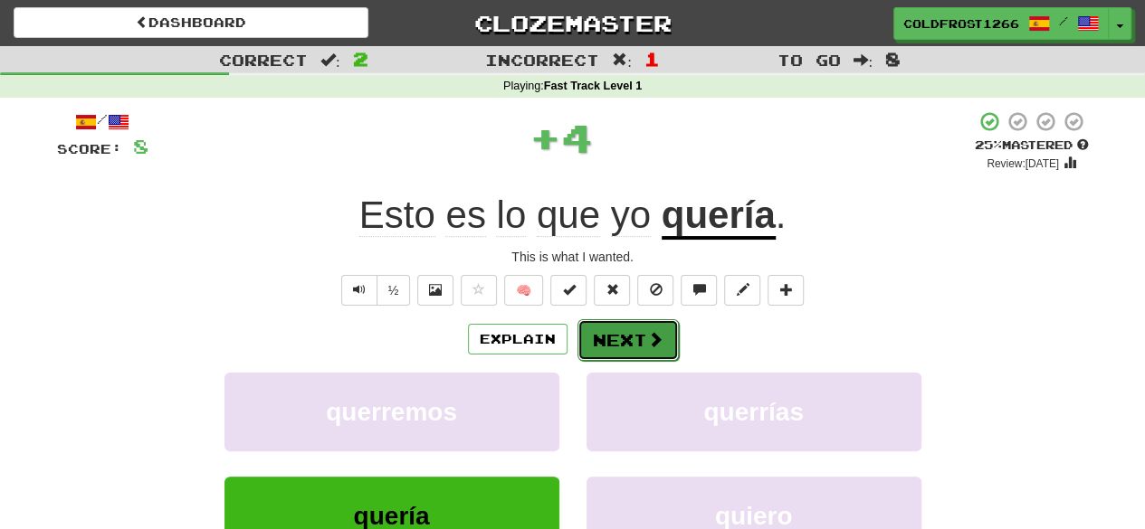
click at [650, 328] on button "Next" at bounding box center [627, 340] width 101 height 42
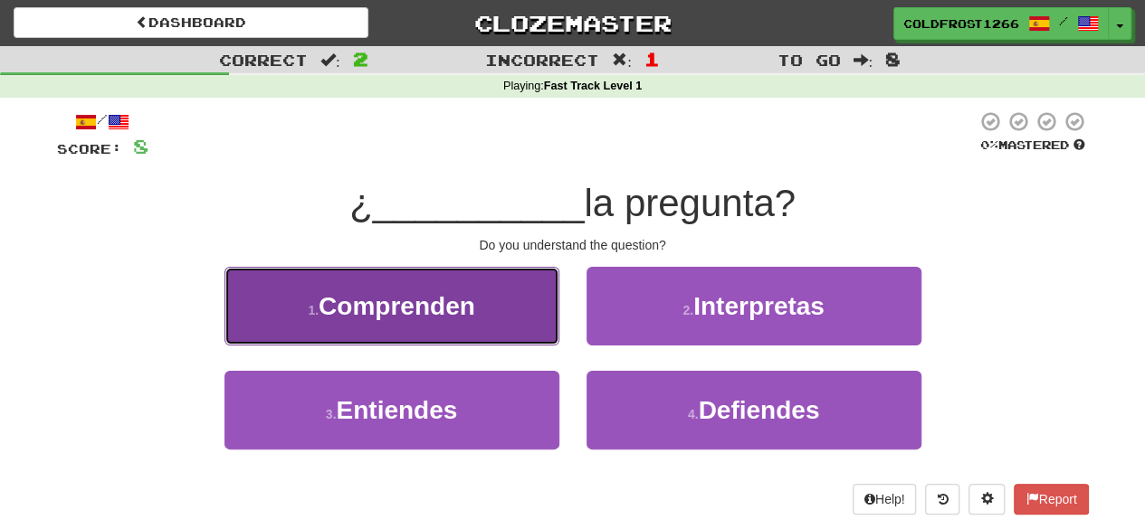
click at [515, 306] on button "1 . Comprenden" at bounding box center [391, 306] width 335 height 79
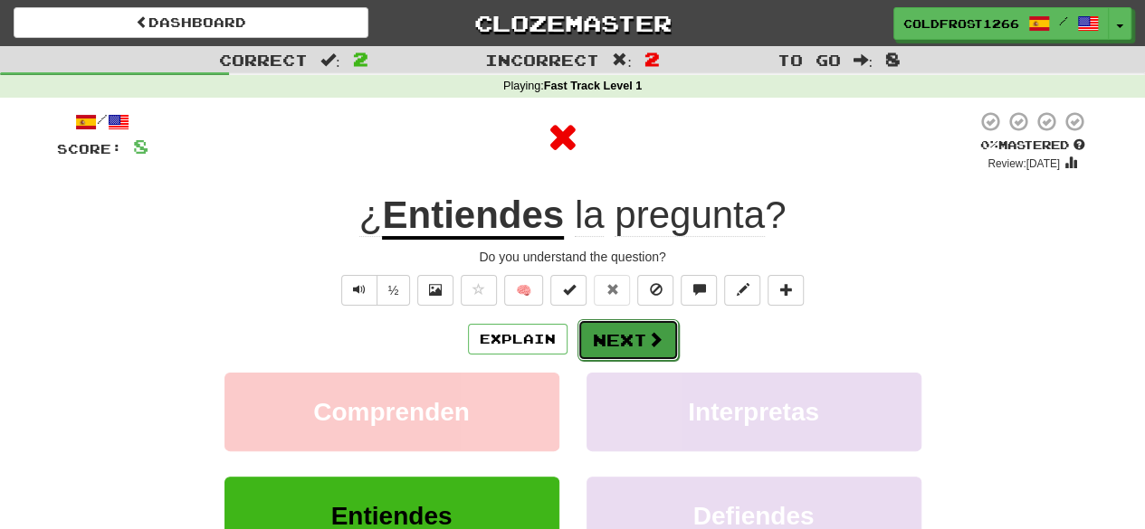
click at [634, 358] on button "Next" at bounding box center [627, 340] width 101 height 42
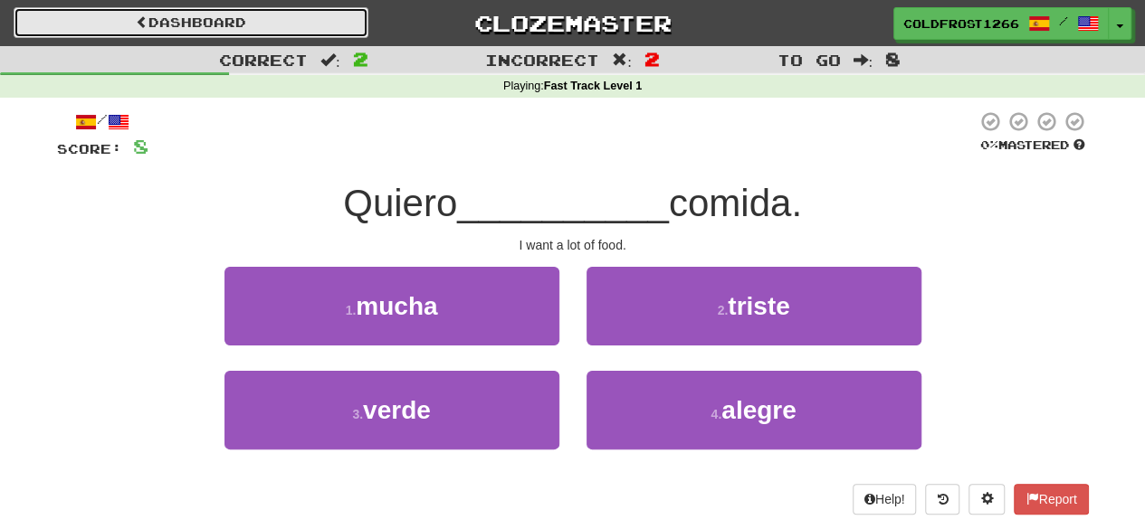
click at [163, 24] on link "Dashboard" at bounding box center [191, 22] width 355 height 31
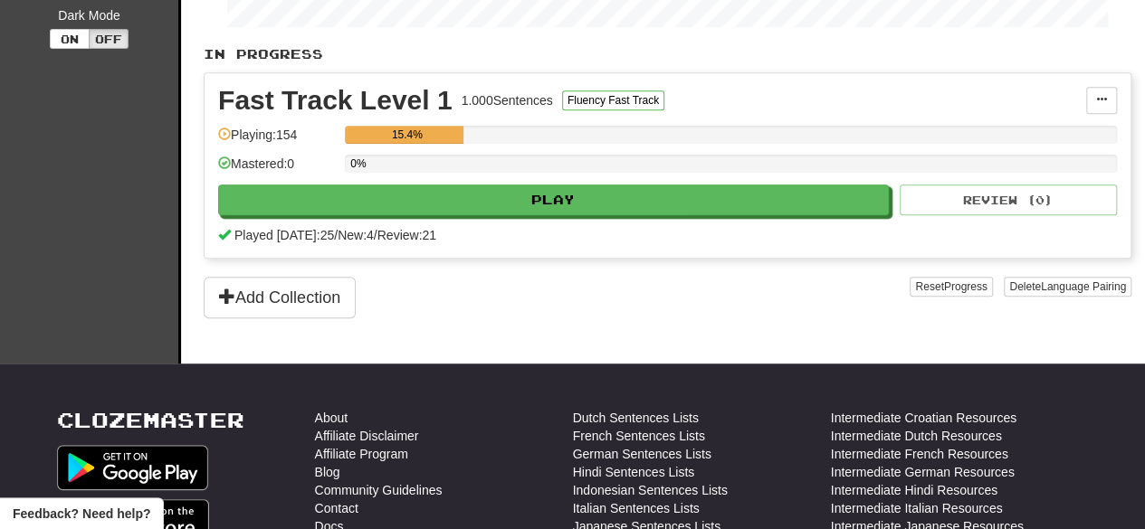
scroll to position [381, 0]
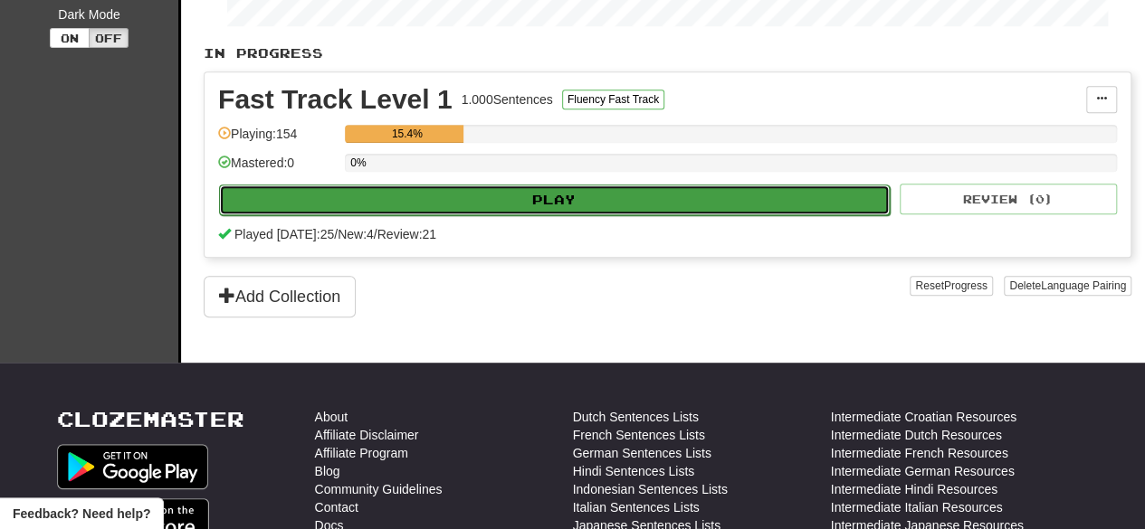
click at [624, 185] on button "Play" at bounding box center [554, 200] width 671 height 31
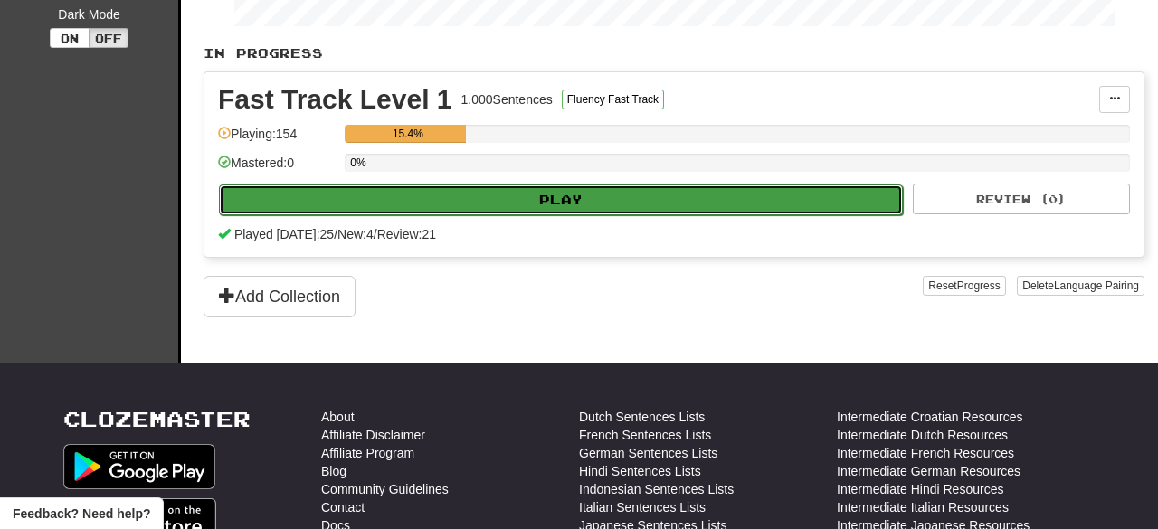
select select "**"
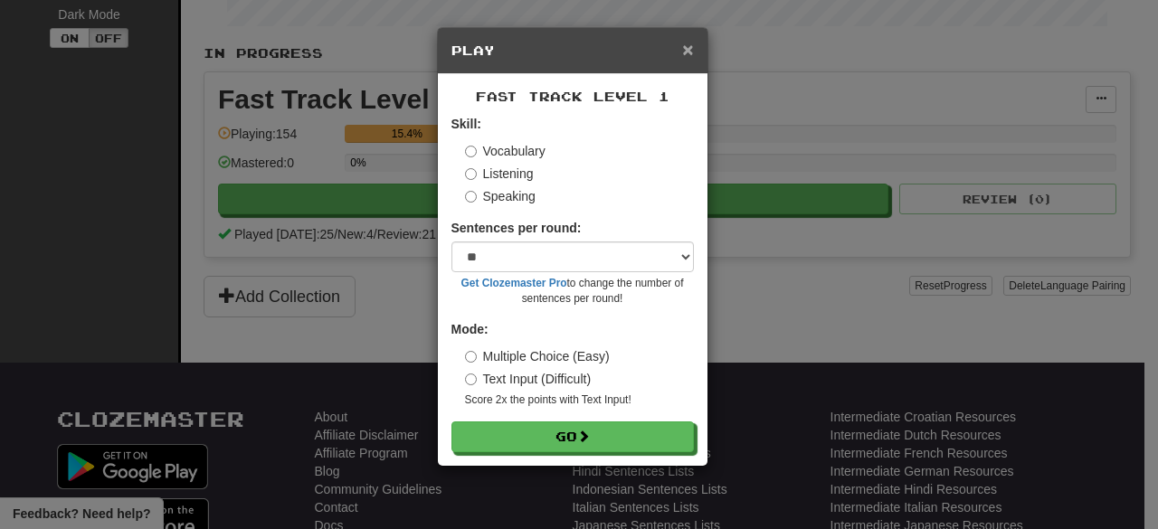
click at [684, 44] on span "×" at bounding box center [687, 49] width 11 height 21
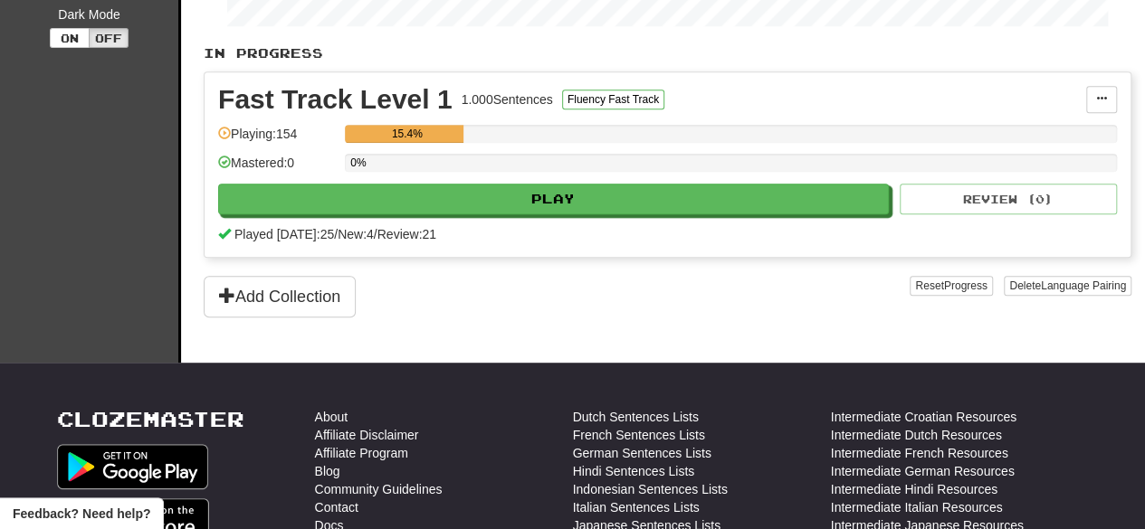
scroll to position [0, 0]
